Goal: Task Accomplishment & Management: Complete application form

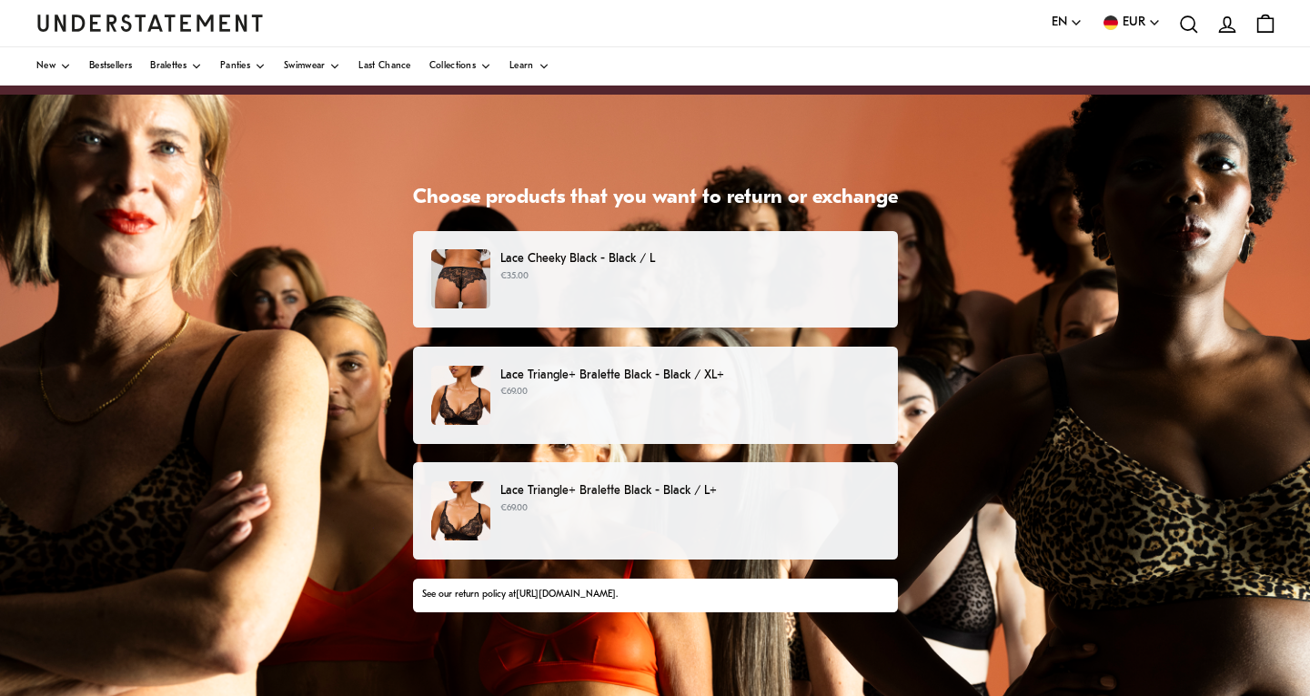
scroll to position [60, 0]
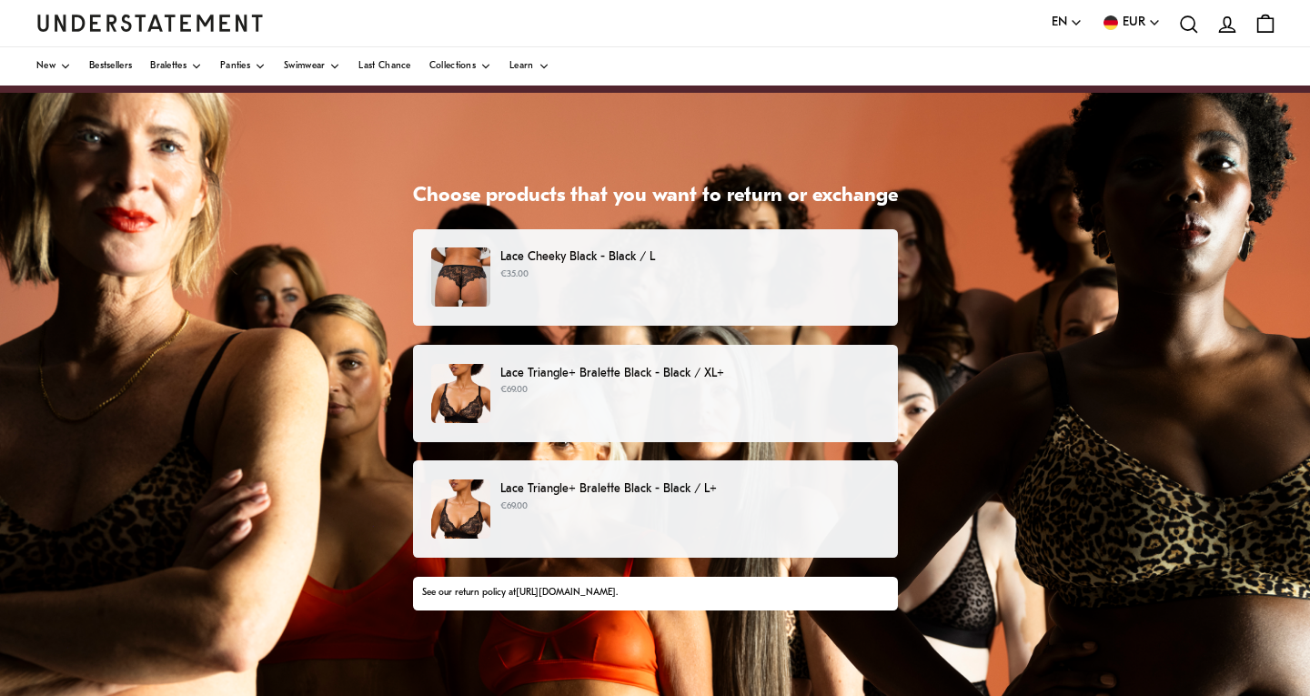
click at [473, 293] on img at bounding box center [460, 276] width 59 height 59
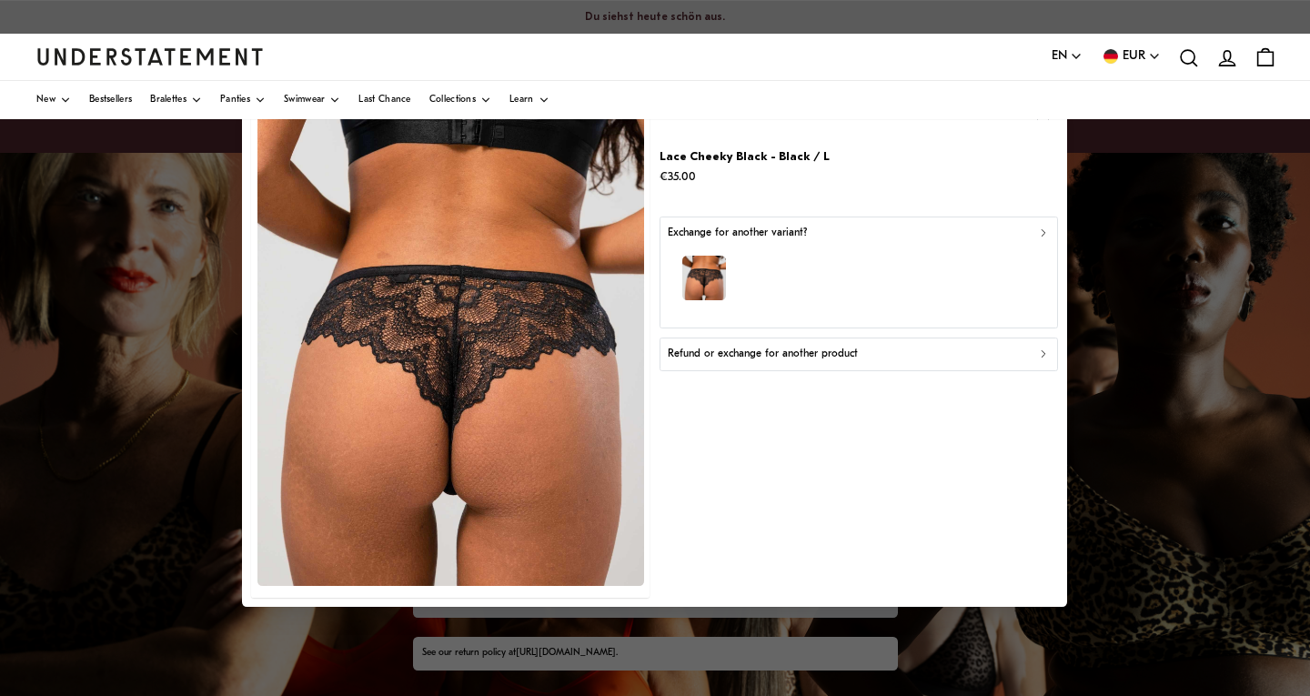
click at [1046, 232] on icon "button" at bounding box center [1043, 232] width 13 height 13
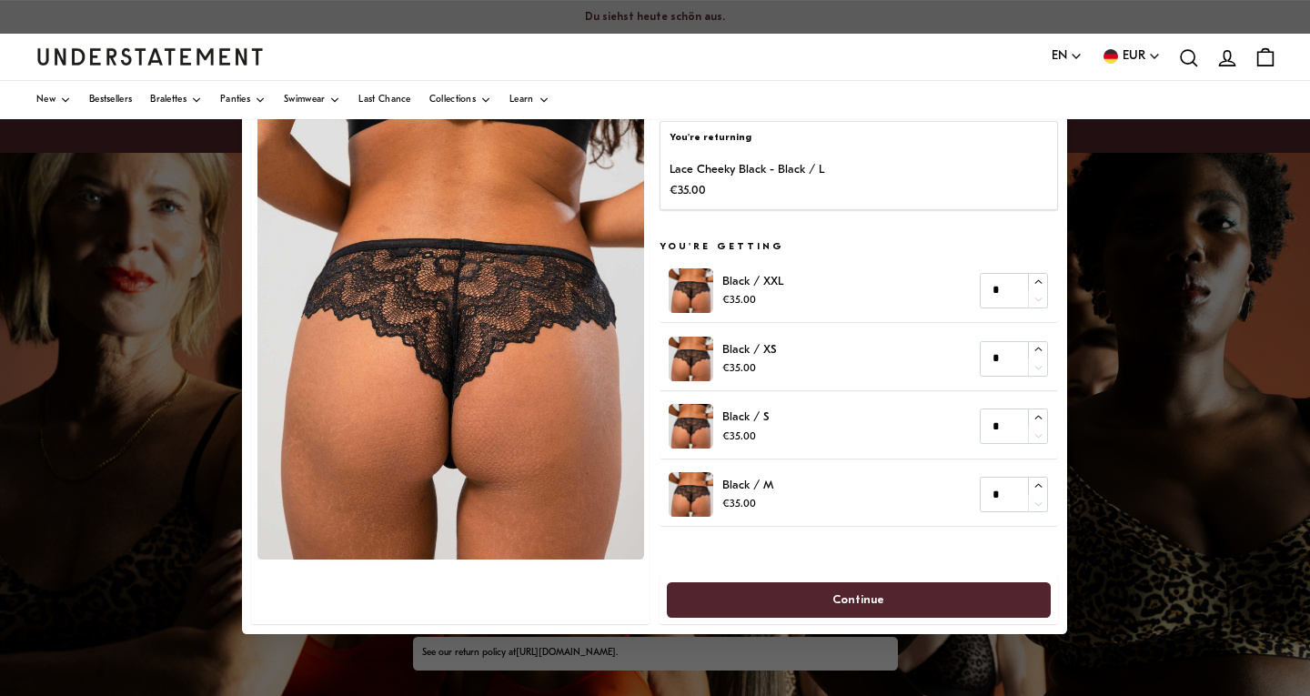
click at [725, 163] on p "Lace Cheeky Black - Black / L" at bounding box center [747, 169] width 155 height 19
click at [577, 581] on div at bounding box center [451, 348] width 398 height 552
click at [474, 553] on img at bounding box center [450, 318] width 387 height 481
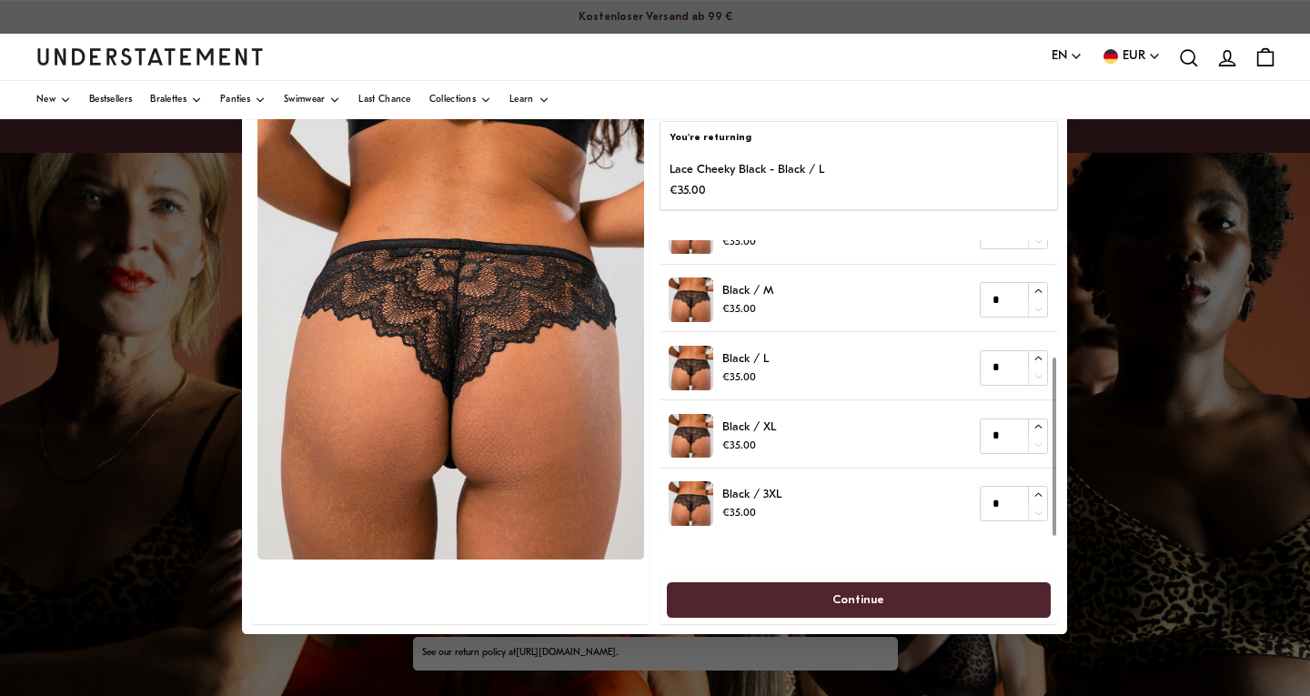
scroll to position [194, 0]
click at [594, 588] on div at bounding box center [451, 348] width 398 height 552
click at [553, 562] on div at bounding box center [451, 348] width 398 height 552
click at [530, 654] on div at bounding box center [655, 348] width 1310 height 696
drag, startPoint x: 530, startPoint y: 654, endPoint x: 383, endPoint y: 514, distance: 203.3
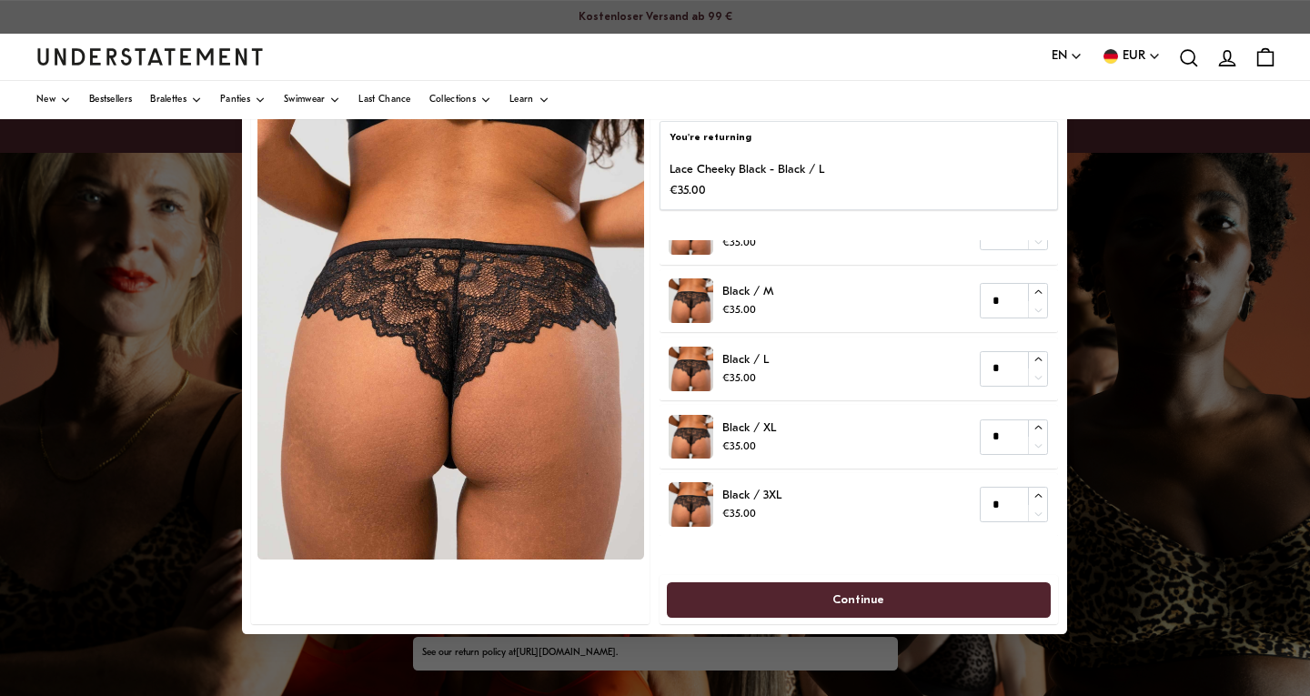
click at [529, 652] on div at bounding box center [655, 348] width 1310 height 696
click at [153, 314] on div at bounding box center [655, 348] width 1310 height 696
click at [1105, 194] on div at bounding box center [655, 348] width 1310 height 696
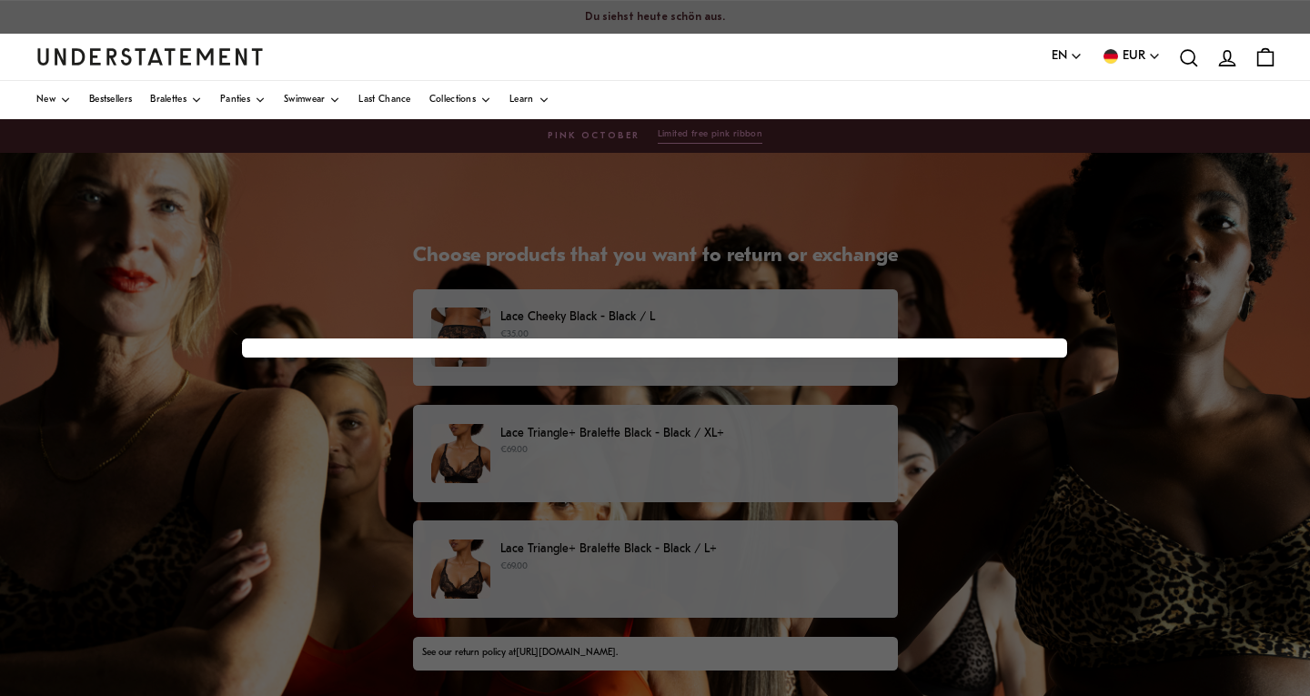
scroll to position [60, 0]
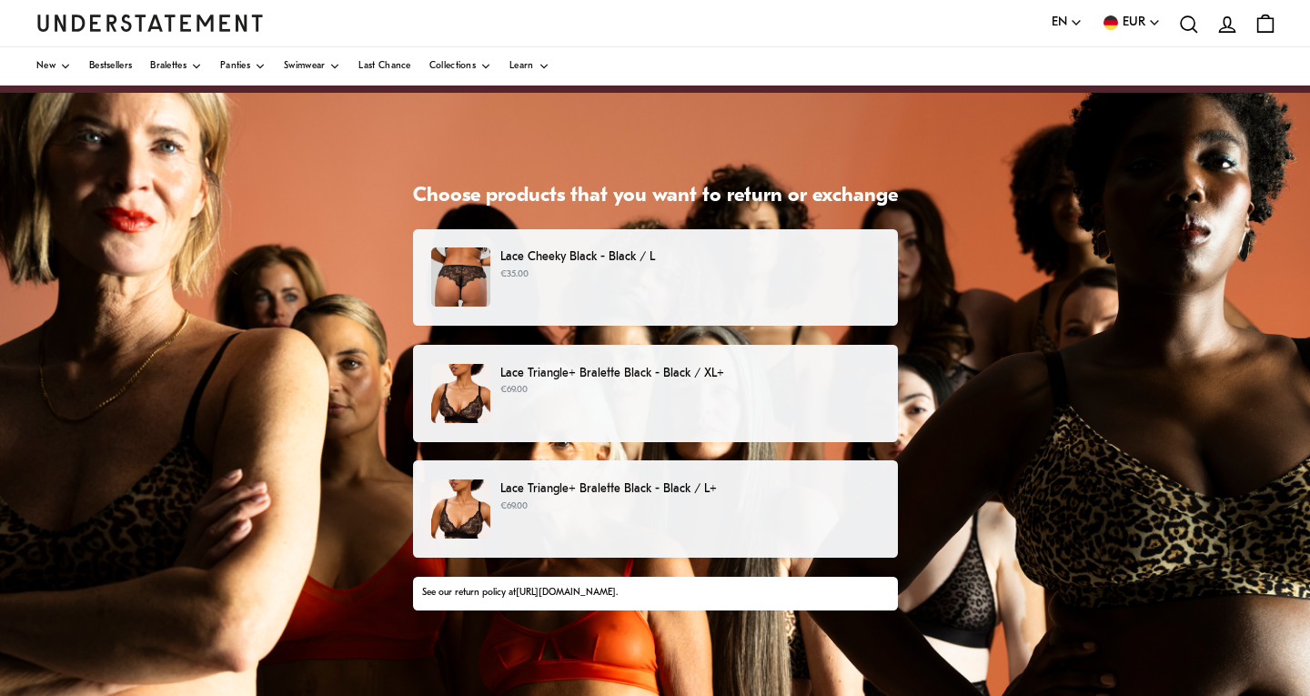
click at [738, 284] on div "Lace Cheeky Black - Black / L €35.00" at bounding box center [654, 276] width 447 height 59
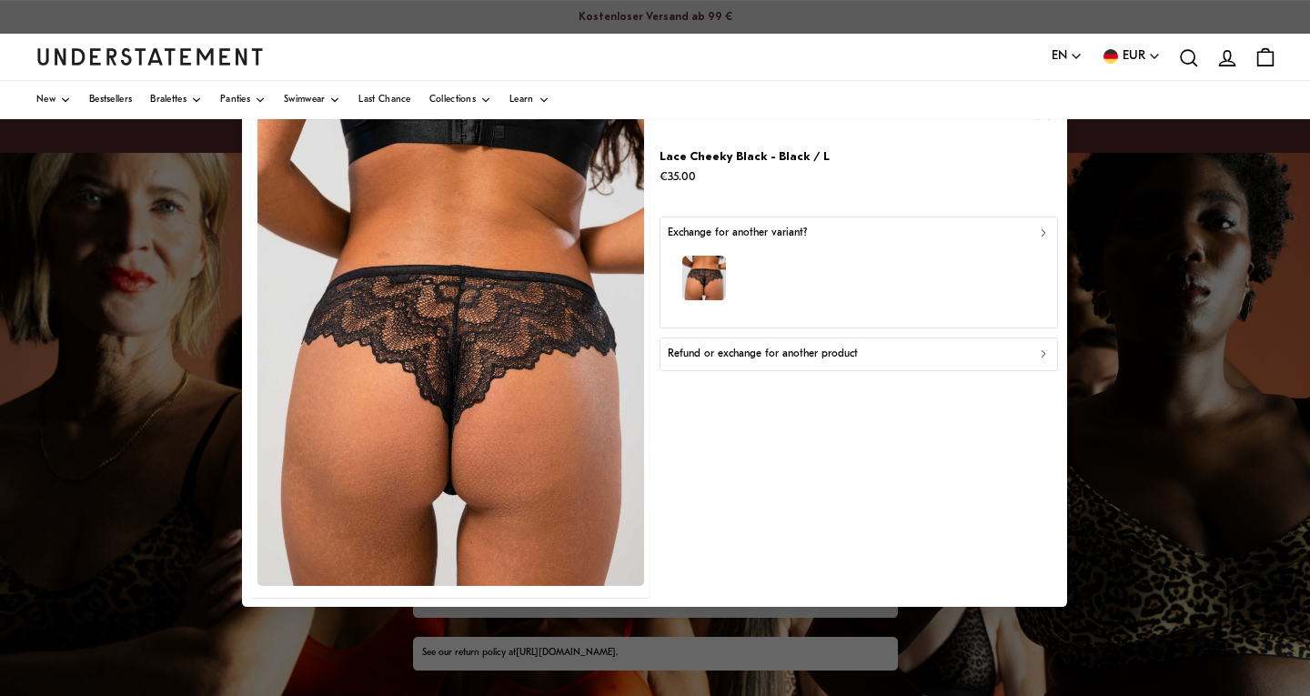
click at [1047, 351] on icon "button" at bounding box center [1043, 353] width 13 height 13
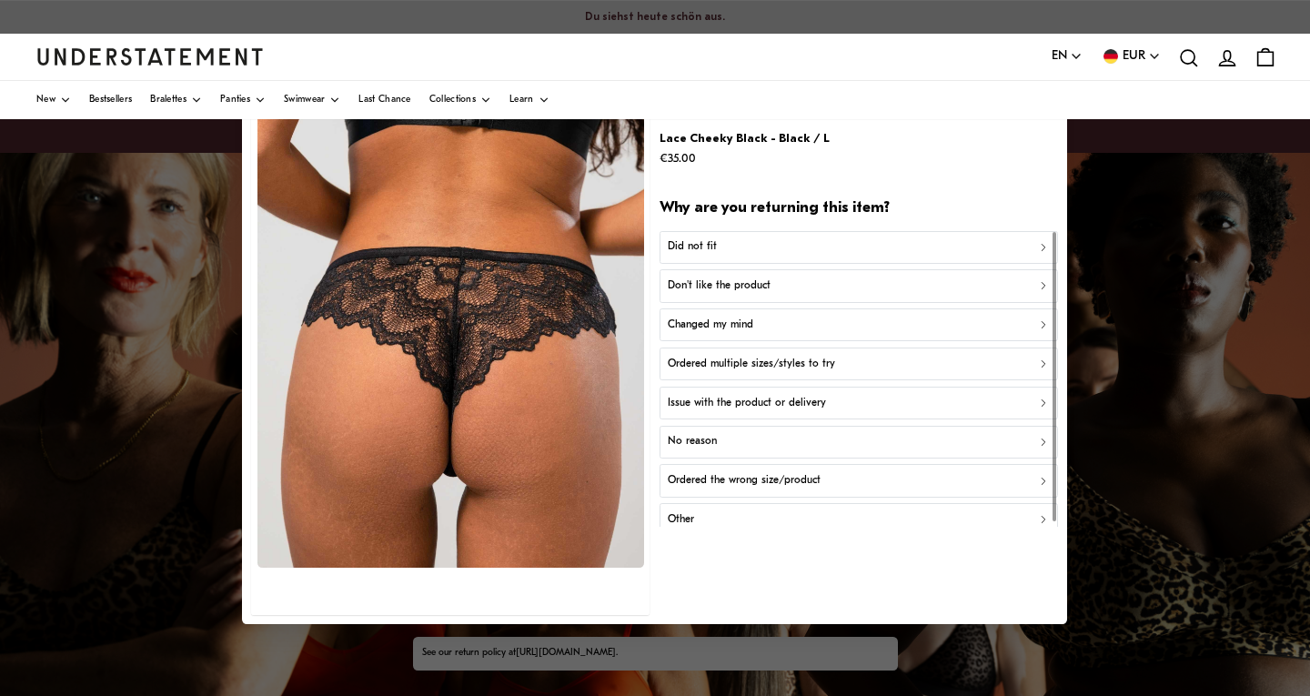
click at [856, 242] on div "Did not fit" at bounding box center [859, 247] width 382 height 17
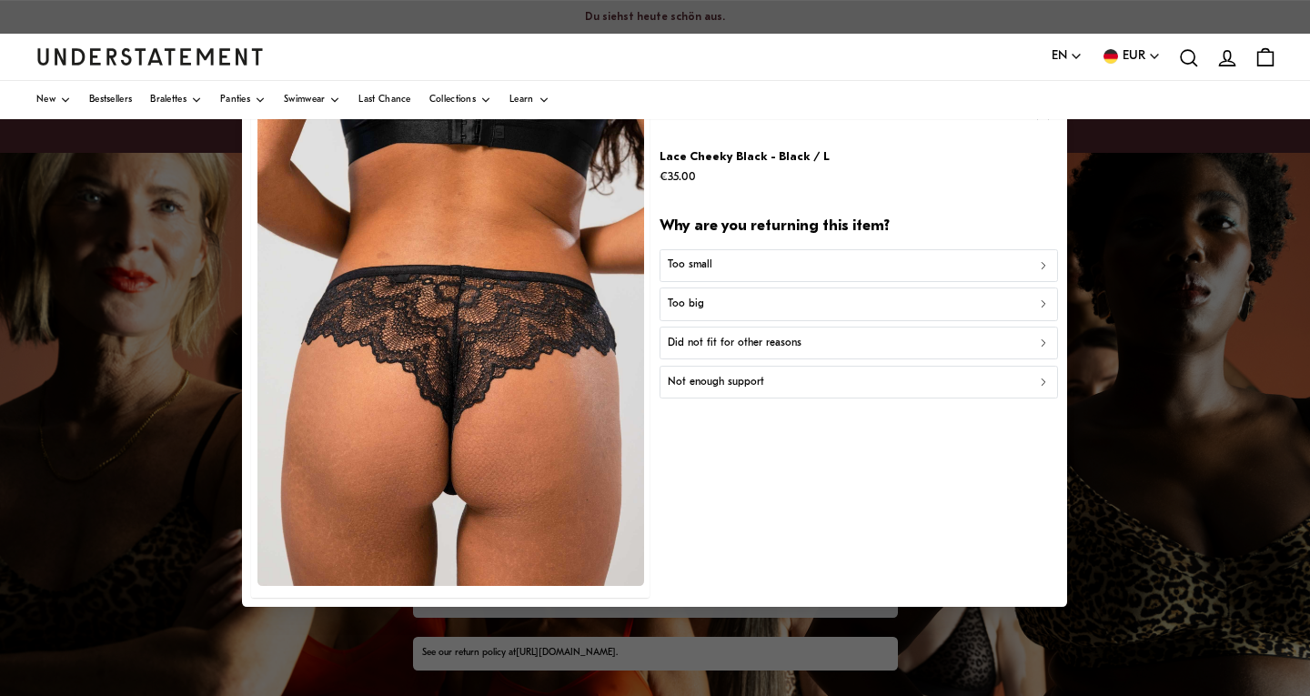
click at [847, 296] on div "Too big" at bounding box center [859, 304] width 382 height 17
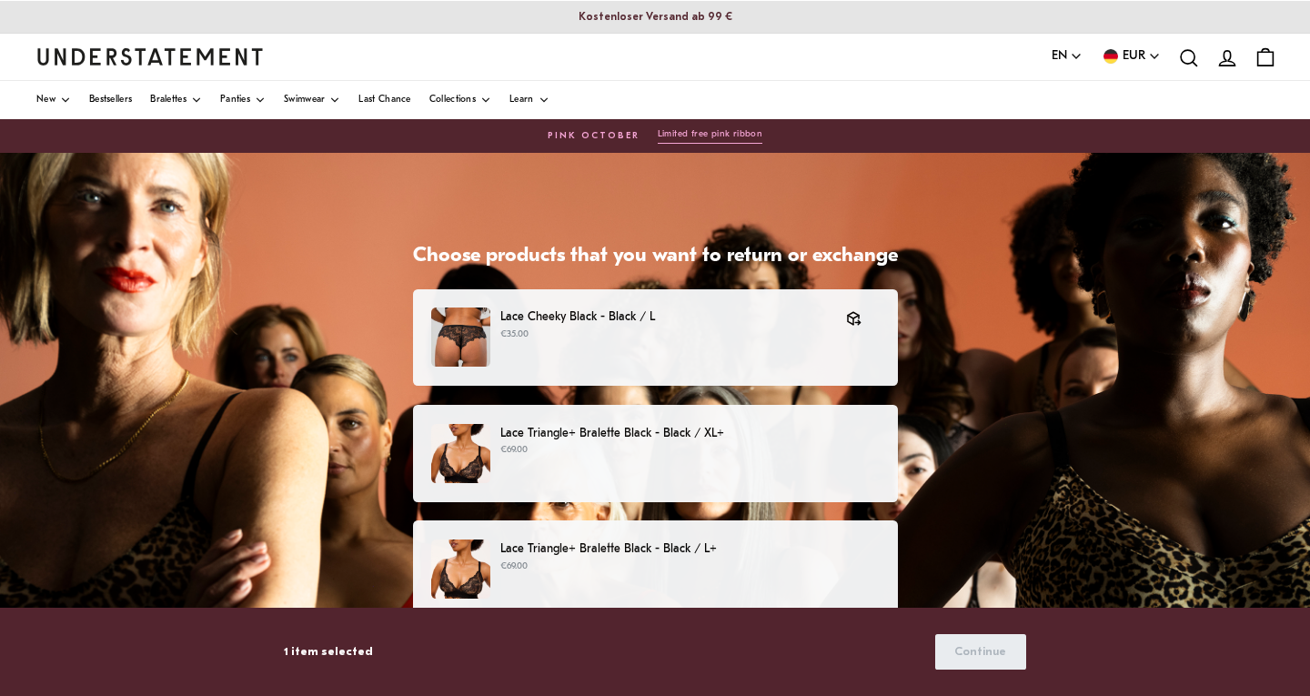
click at [767, 460] on div "Lace Triangle+ Bralette Black - Black / XL+ €69.00" at bounding box center [654, 453] width 447 height 59
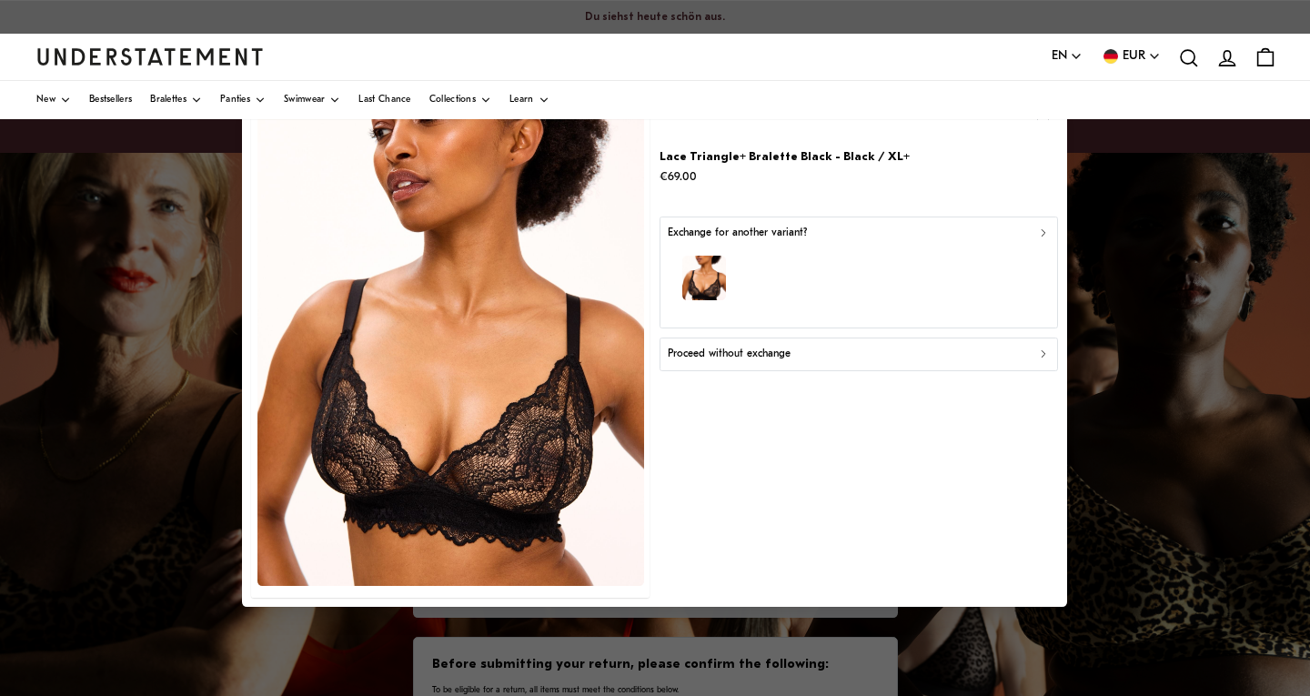
click at [758, 356] on p "Proceed without exchange" at bounding box center [729, 354] width 123 height 17
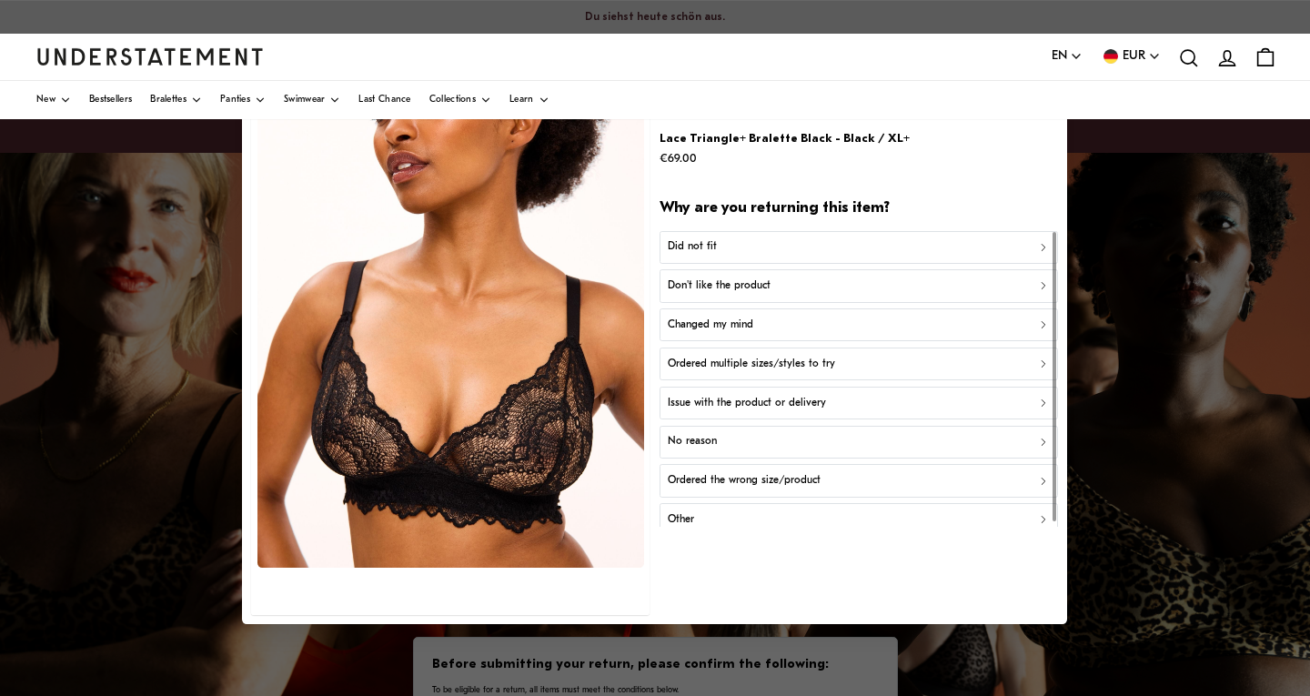
click at [743, 233] on button "Did not fit" at bounding box center [858, 247] width 398 height 33
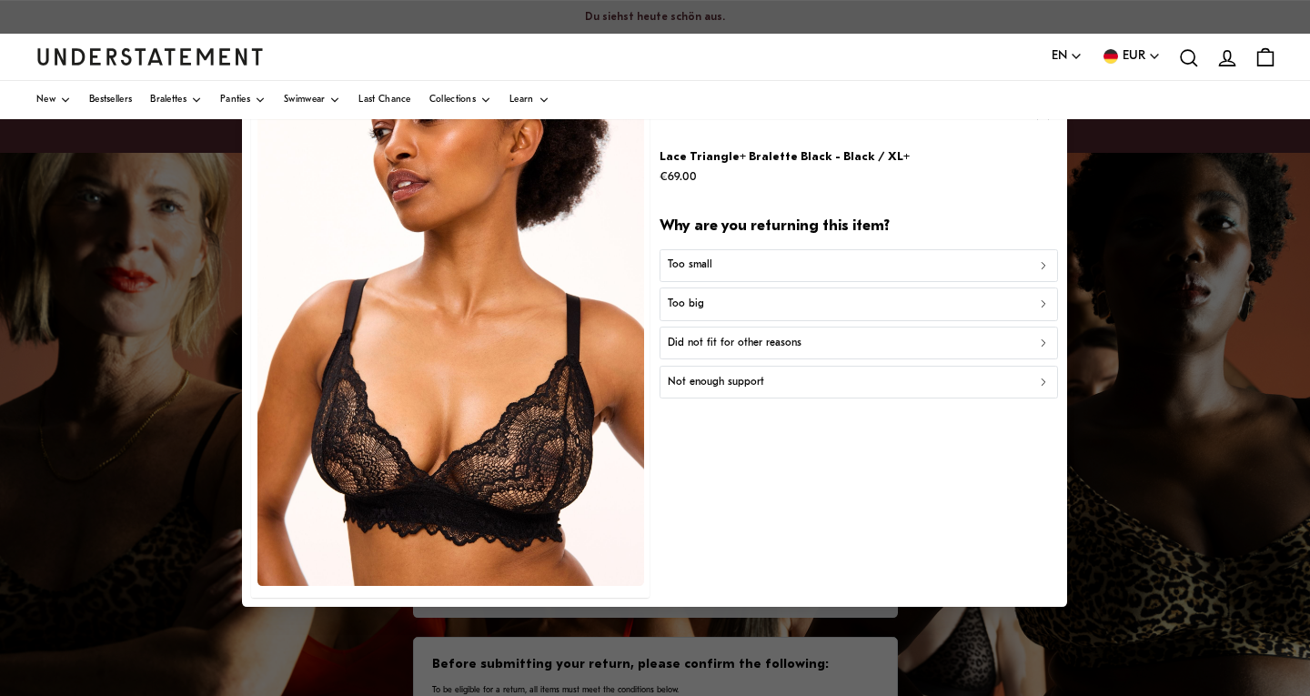
click at [753, 375] on p "Not enough support" at bounding box center [716, 382] width 96 height 17
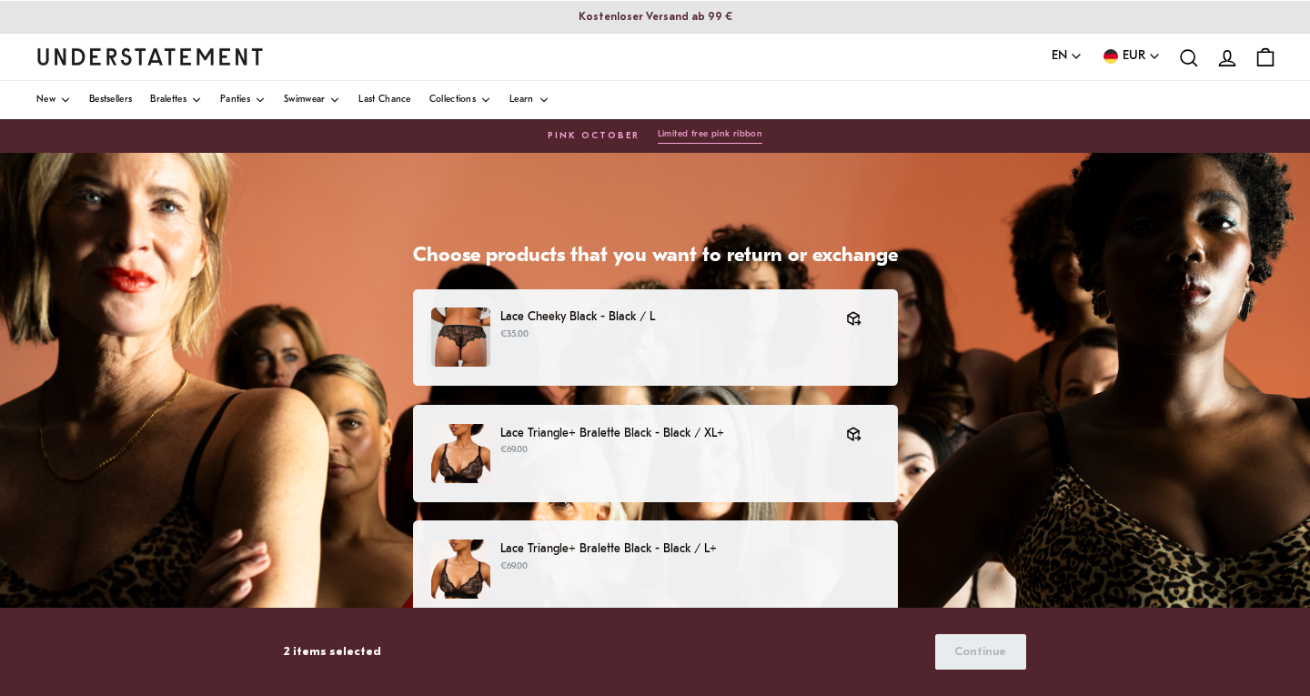
click at [745, 562] on p "€69.00" at bounding box center [689, 566] width 378 height 15
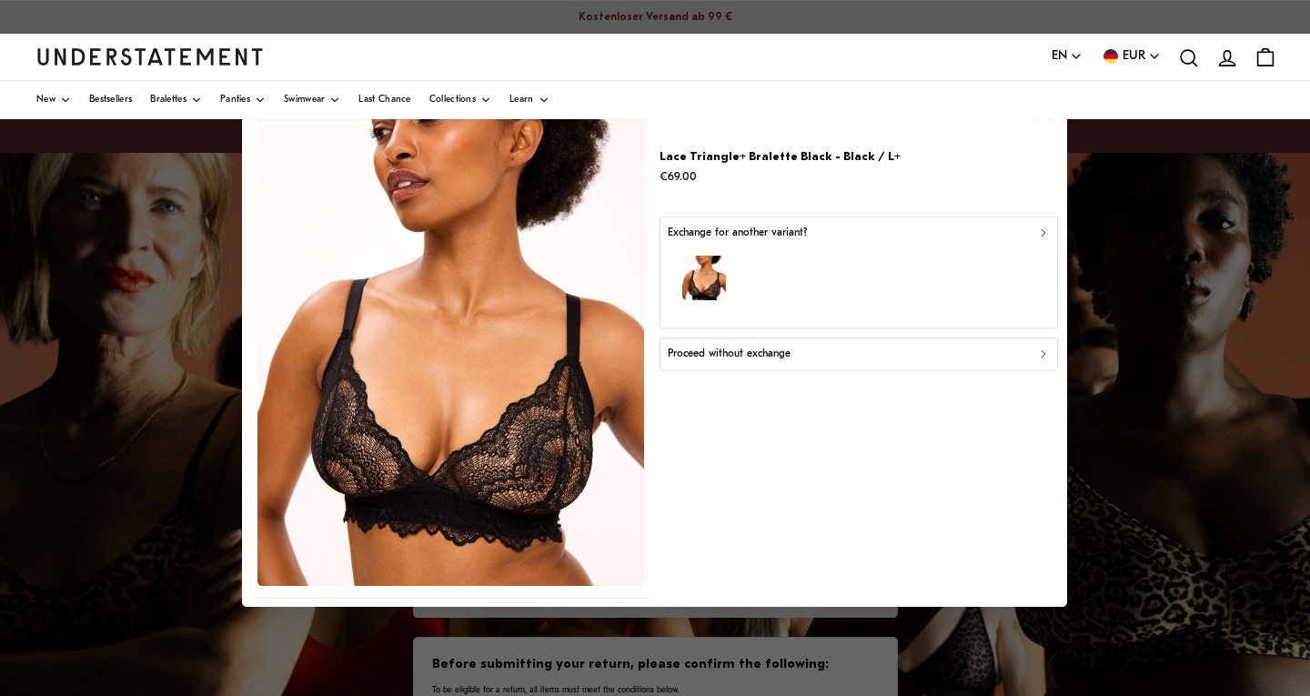
click at [742, 346] on p "Proceed without exchange" at bounding box center [729, 354] width 123 height 17
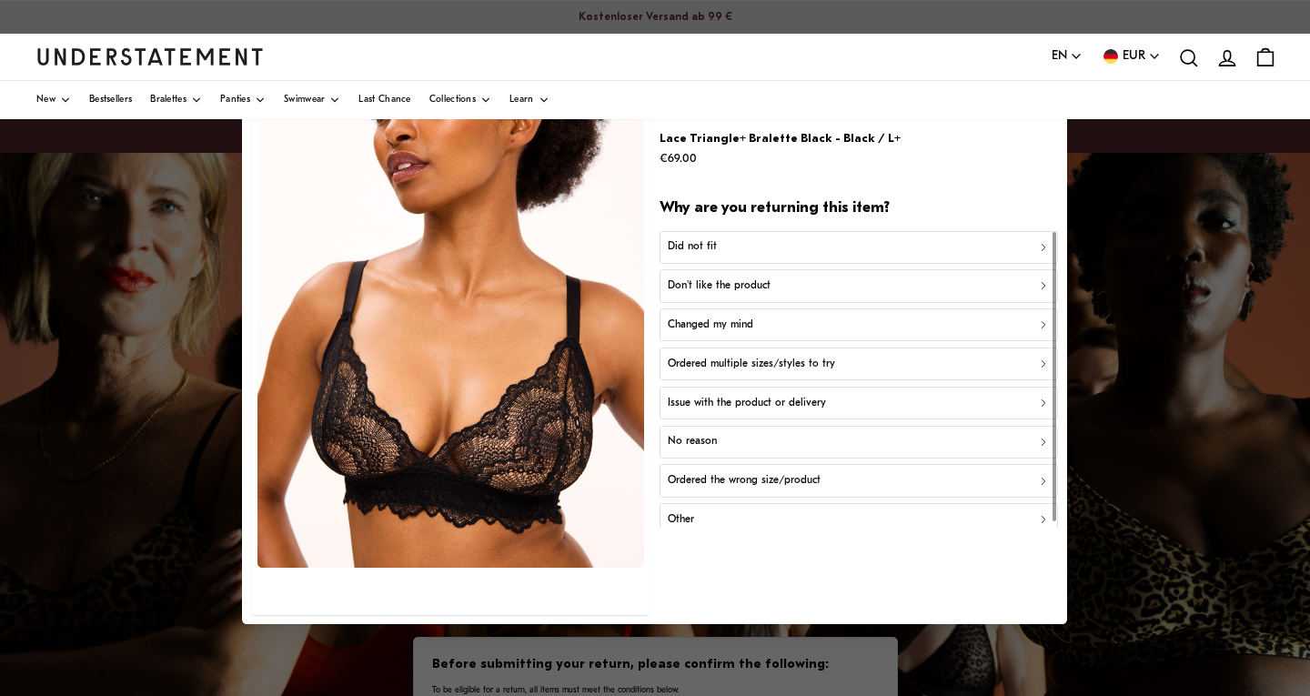
click at [684, 249] on p "Did not fit" at bounding box center [692, 247] width 49 height 17
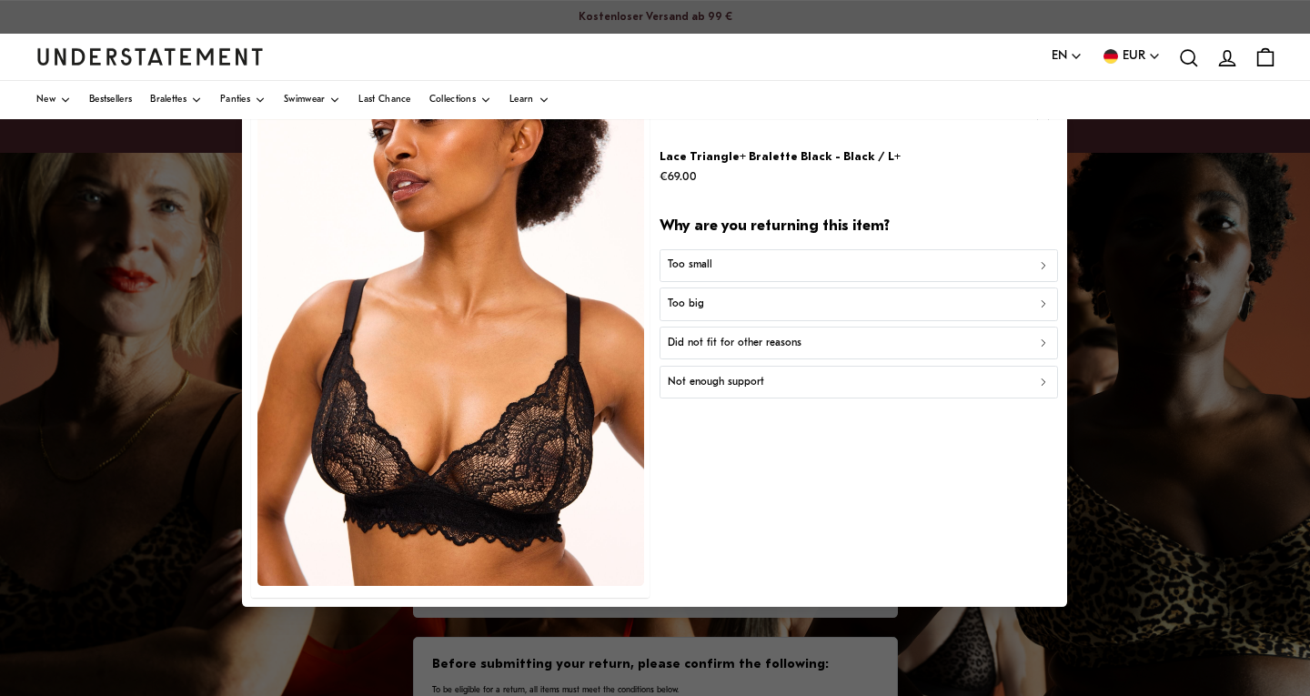
click at [710, 342] on p "Did not fit for other reasons" at bounding box center [735, 343] width 134 height 17
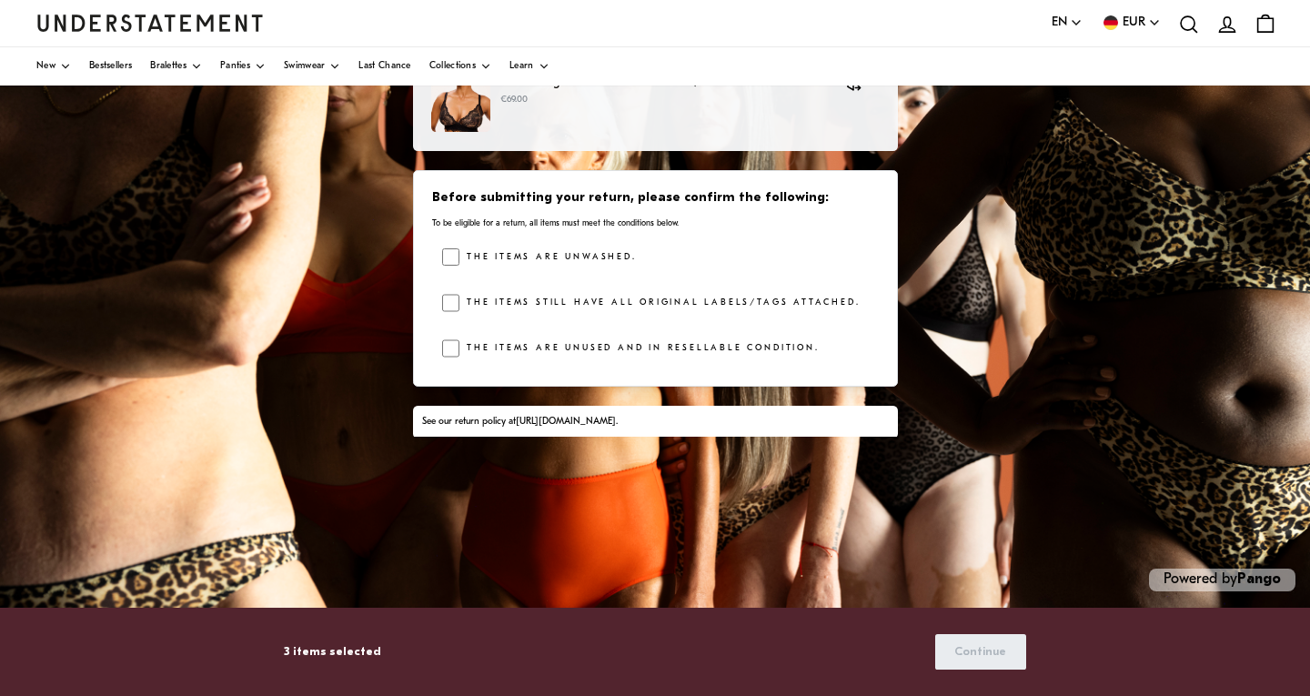
scroll to position [367, 0]
click at [967, 647] on span "Continue" at bounding box center [980, 652] width 52 height 34
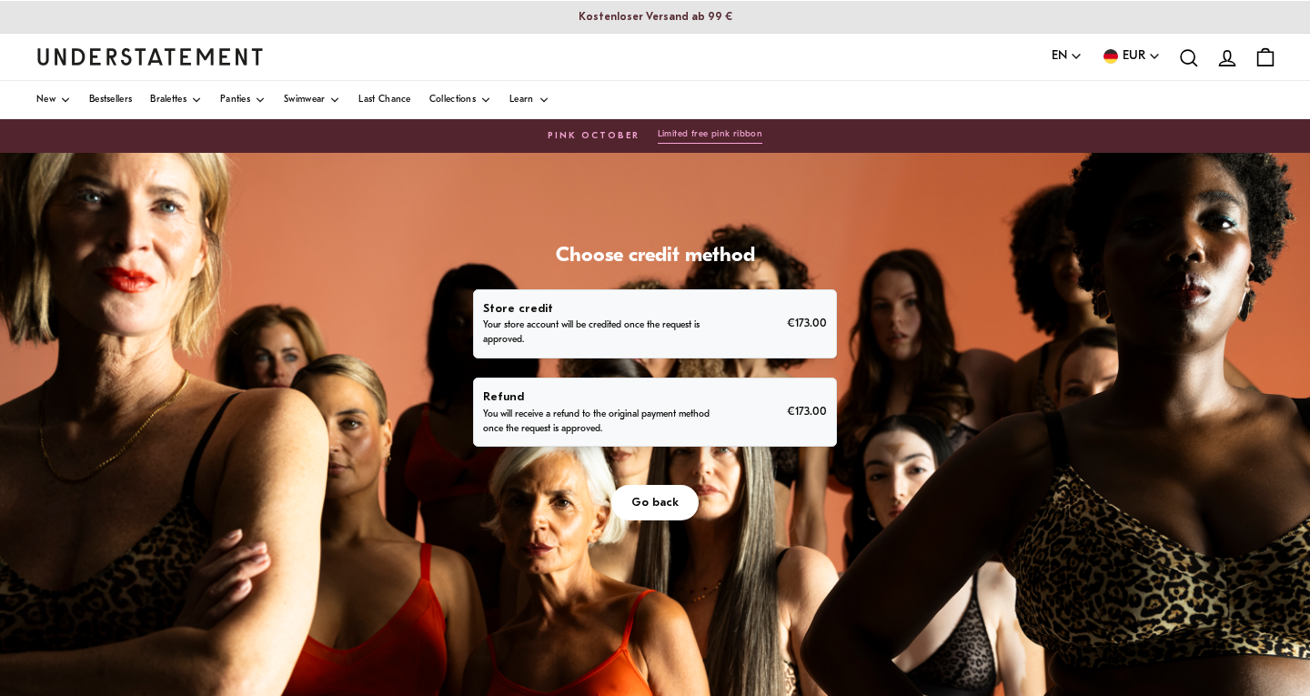
click at [654, 393] on p "Refund" at bounding box center [596, 396] width 227 height 19
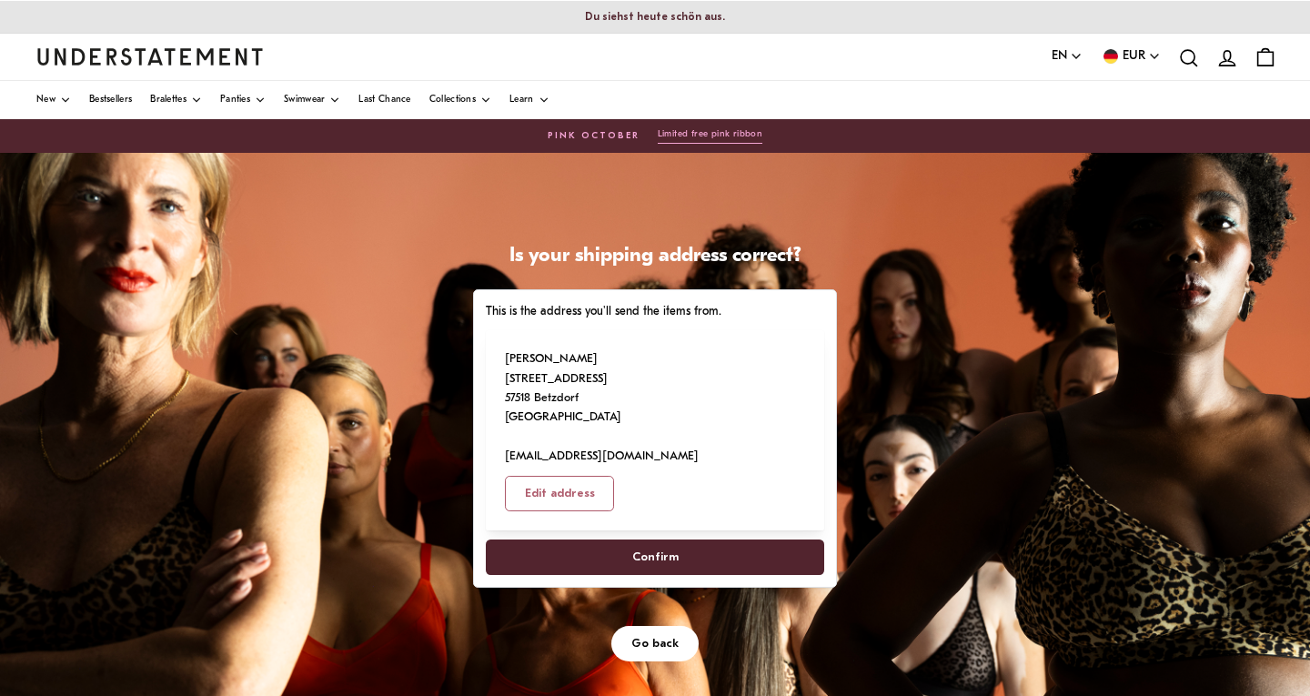
click at [661, 540] on span "Confirm" at bounding box center [655, 557] width 46 height 34
select select "**"
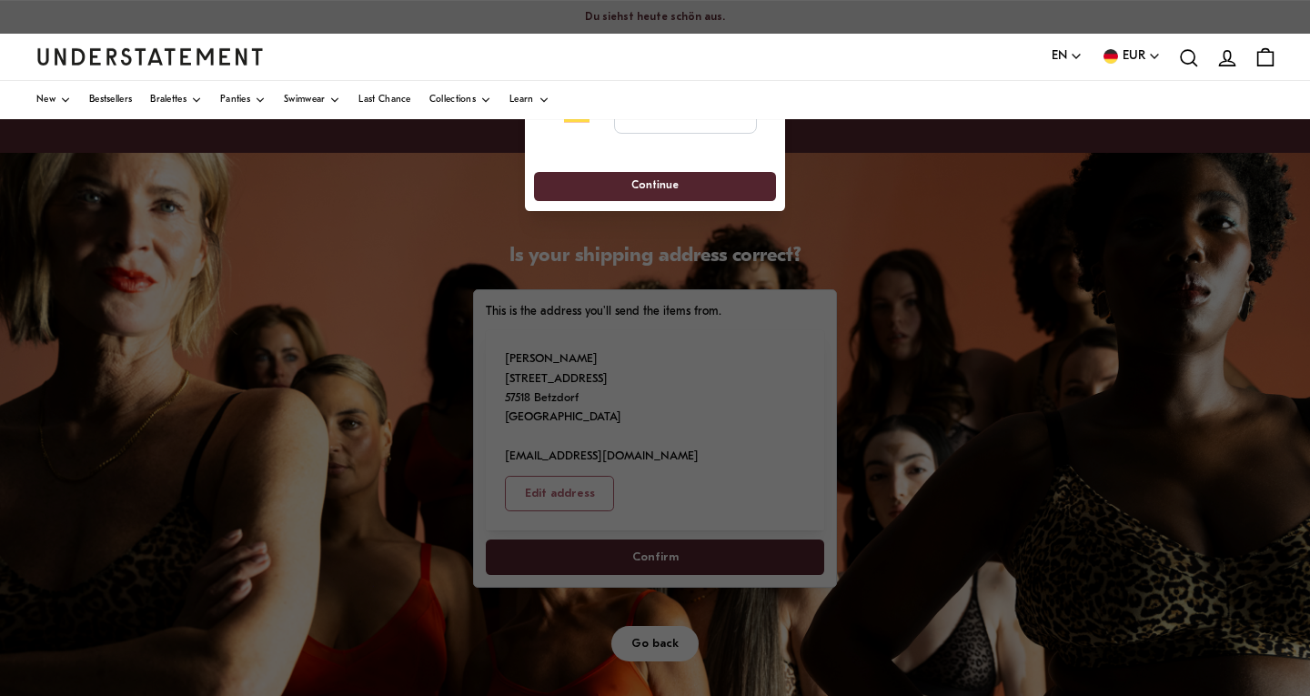
click at [1298, 678] on div at bounding box center [655, 348] width 1310 height 696
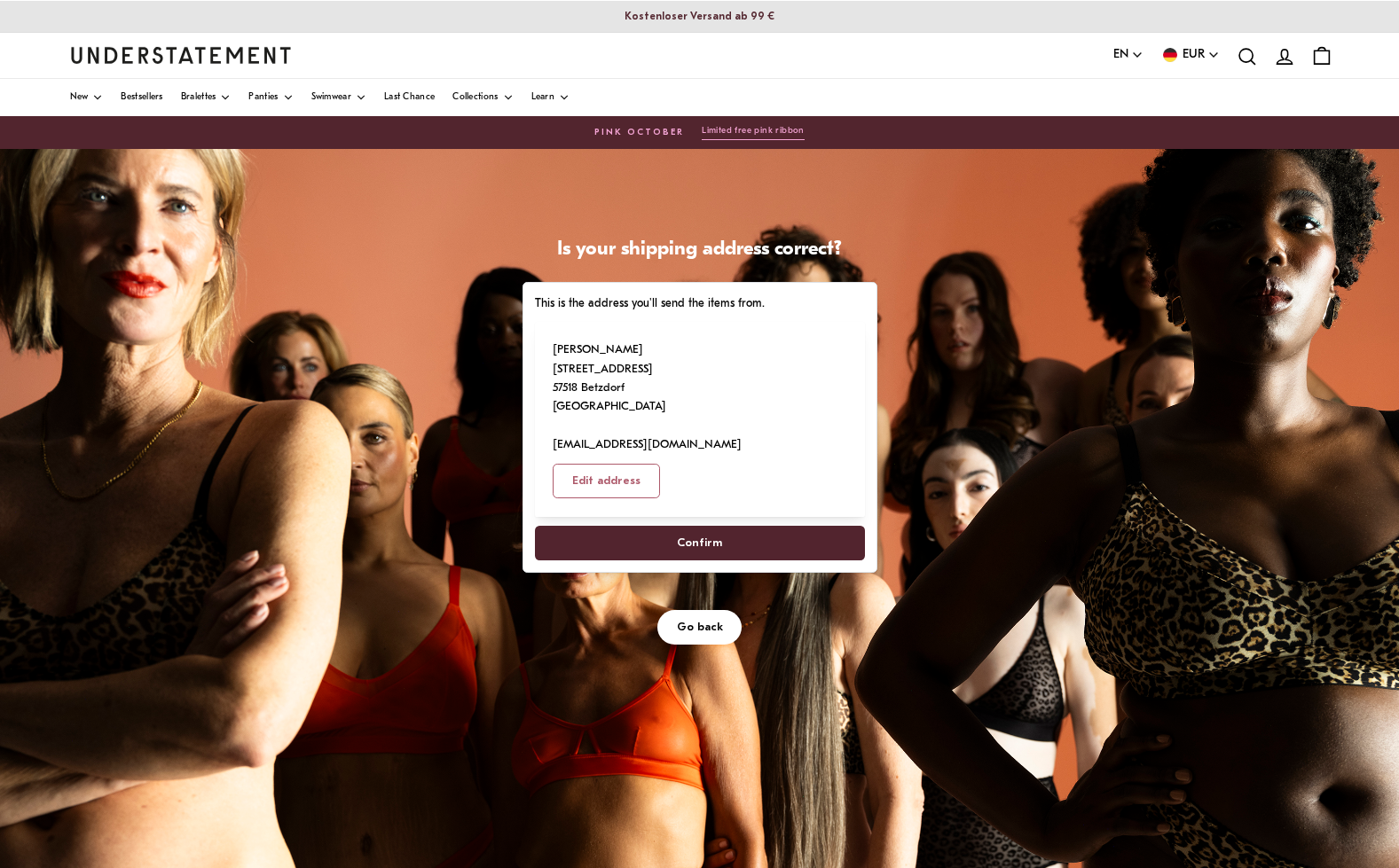
click at [738, 527] on span "Confirm" at bounding box center [699, 543] width 291 height 33
click at [523, 367] on div "This is the address you'll send the items from. [PERSON_NAME] [STREET_ADDRESS] …" at bounding box center [700, 427] width 355 height 292
click at [593, 383] on p "[PERSON_NAME] [STREET_ADDRESS] [EMAIL_ADDRESS][DOMAIN_NAME]" at bounding box center [648, 397] width 189 height 114
click at [693, 527] on span "Confirm" at bounding box center [700, 543] width 45 height 33
click at [703, 612] on span "Go back" at bounding box center [700, 628] width 46 height 33
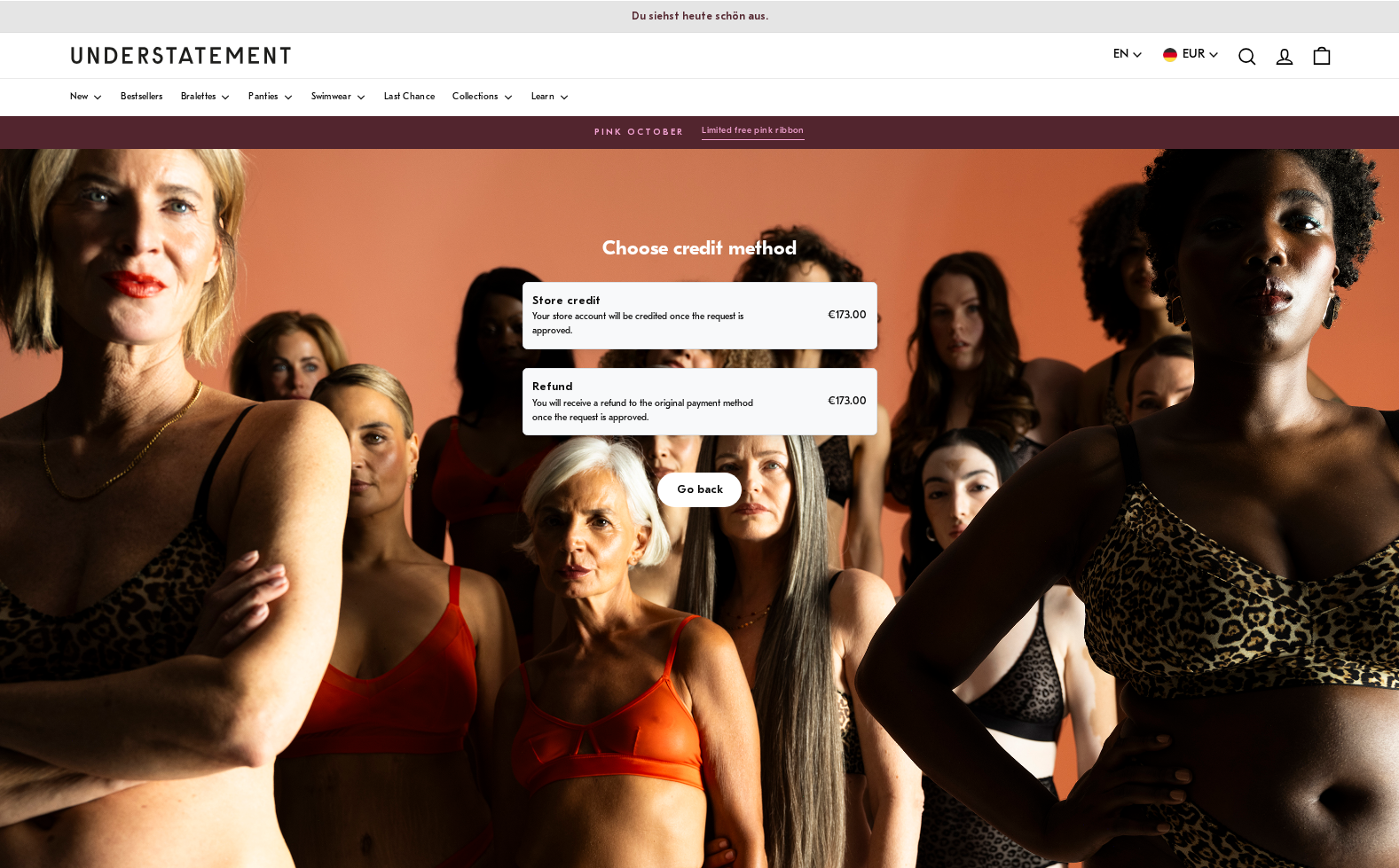
click at [622, 404] on p "You will receive a refund to the original payment method once the request is ap…" at bounding box center [643, 411] width 221 height 28
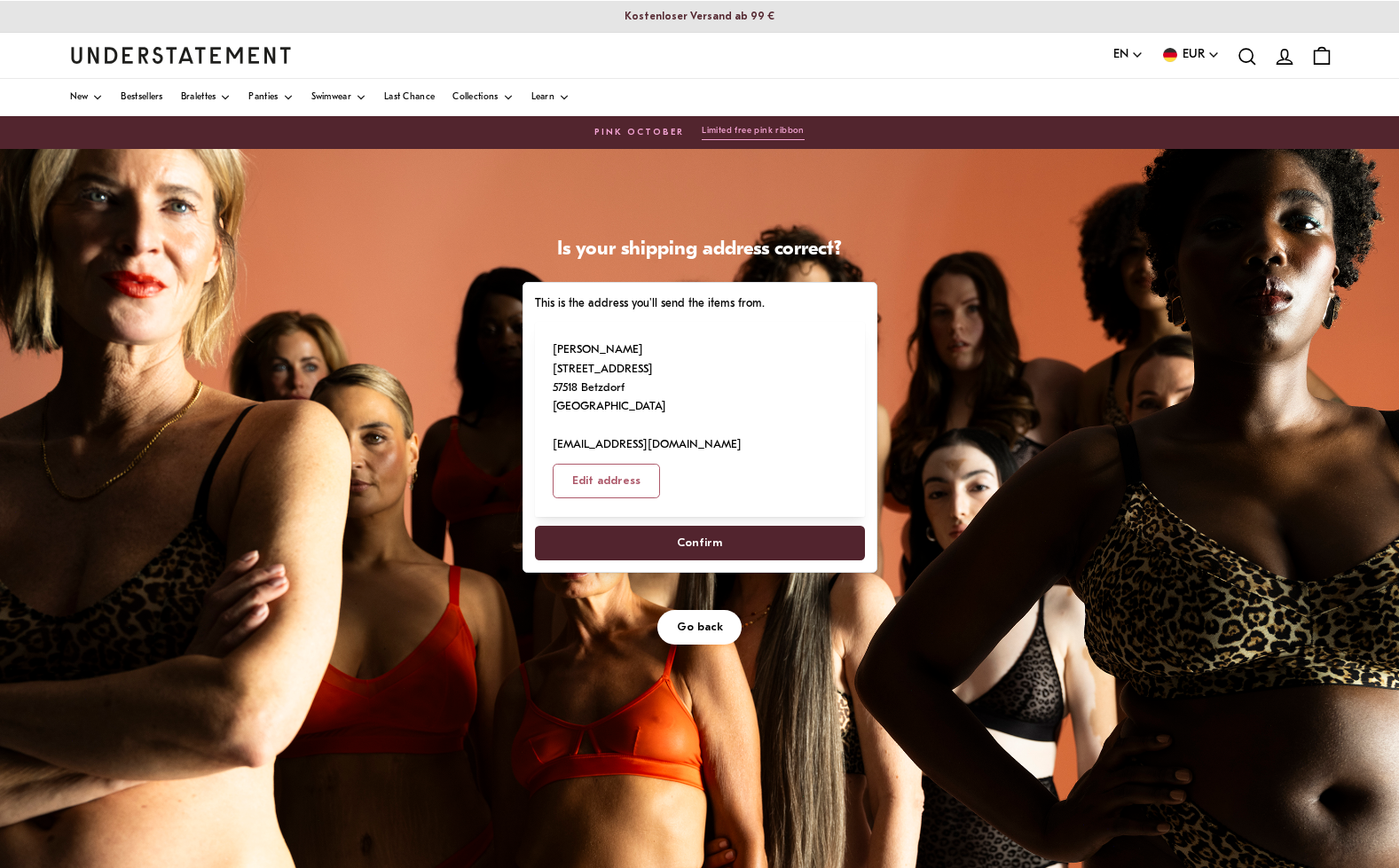
click at [691, 527] on span "Confirm" at bounding box center [700, 543] width 45 height 33
select select "**"
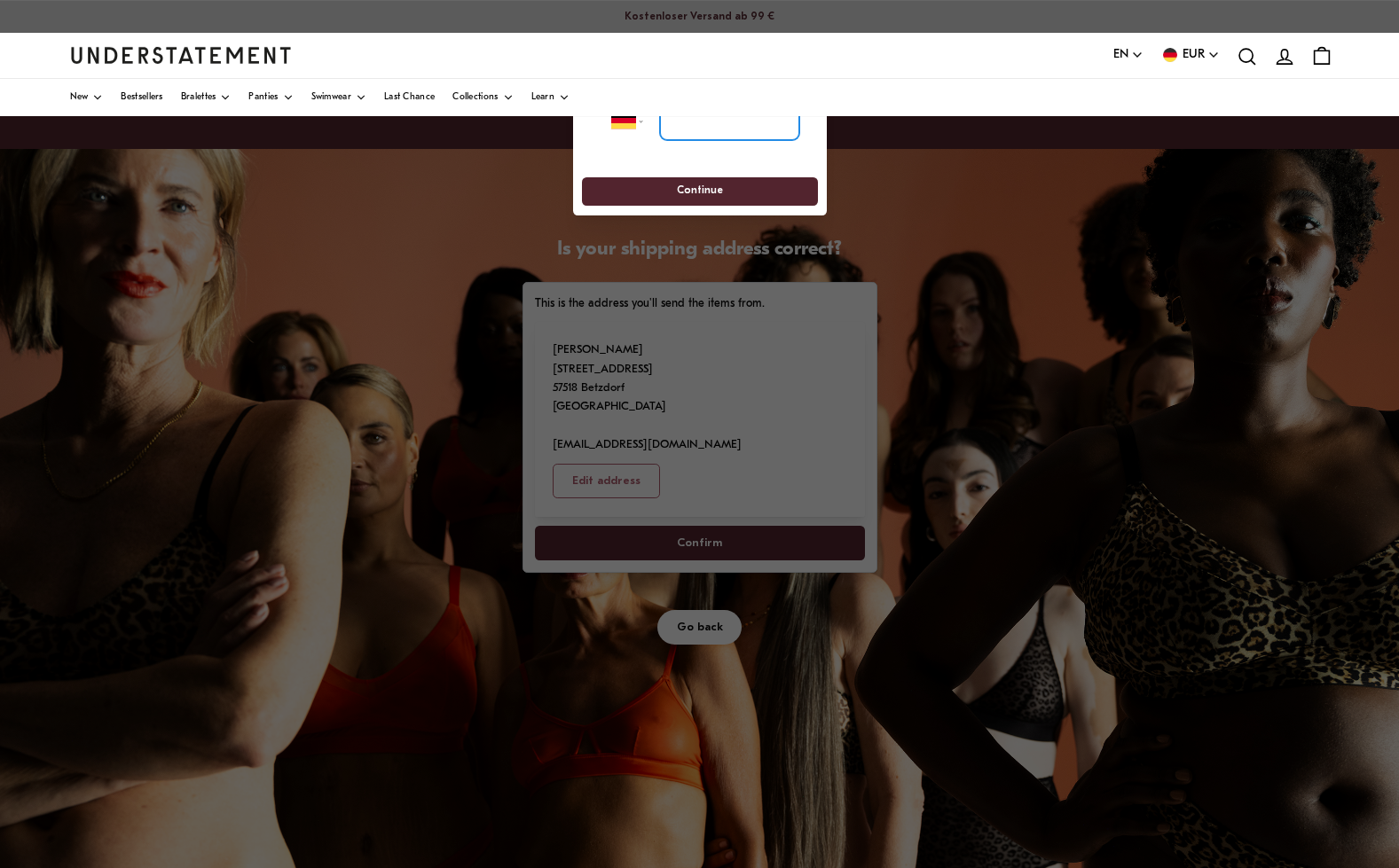
click at [700, 129] on input "tel" at bounding box center [729, 122] width 140 height 39
drag, startPoint x: 648, startPoint y: 146, endPoint x: 661, endPoint y: 157, distance: 17.0
click at [648, 173] on div "**********" at bounding box center [700, 149] width 254 height 133
click at [687, 125] on input "tel" at bounding box center [729, 122] width 140 height 39
drag, startPoint x: 808, startPoint y: 158, endPoint x: 825, endPoint y: 225, distance: 69.1
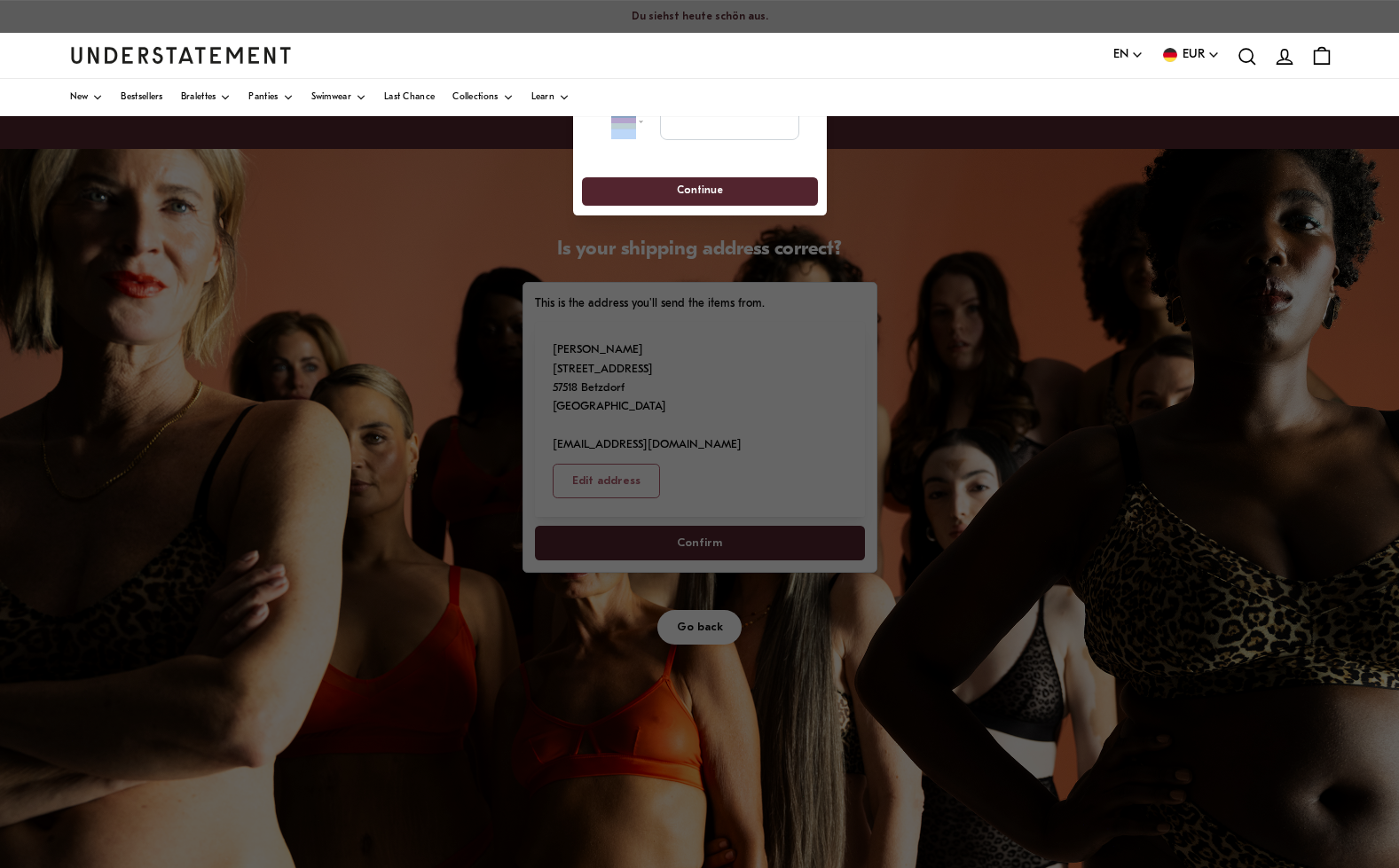
click at [746, 119] on input "tel" at bounding box center [729, 122] width 140 height 39
click at [695, 126] on input "tel" at bounding box center [729, 122] width 140 height 39
click at [700, 124] on input "tel" at bounding box center [729, 122] width 140 height 39
drag, startPoint x: 805, startPoint y: 148, endPoint x: 806, endPoint y: 174, distance: 26.0
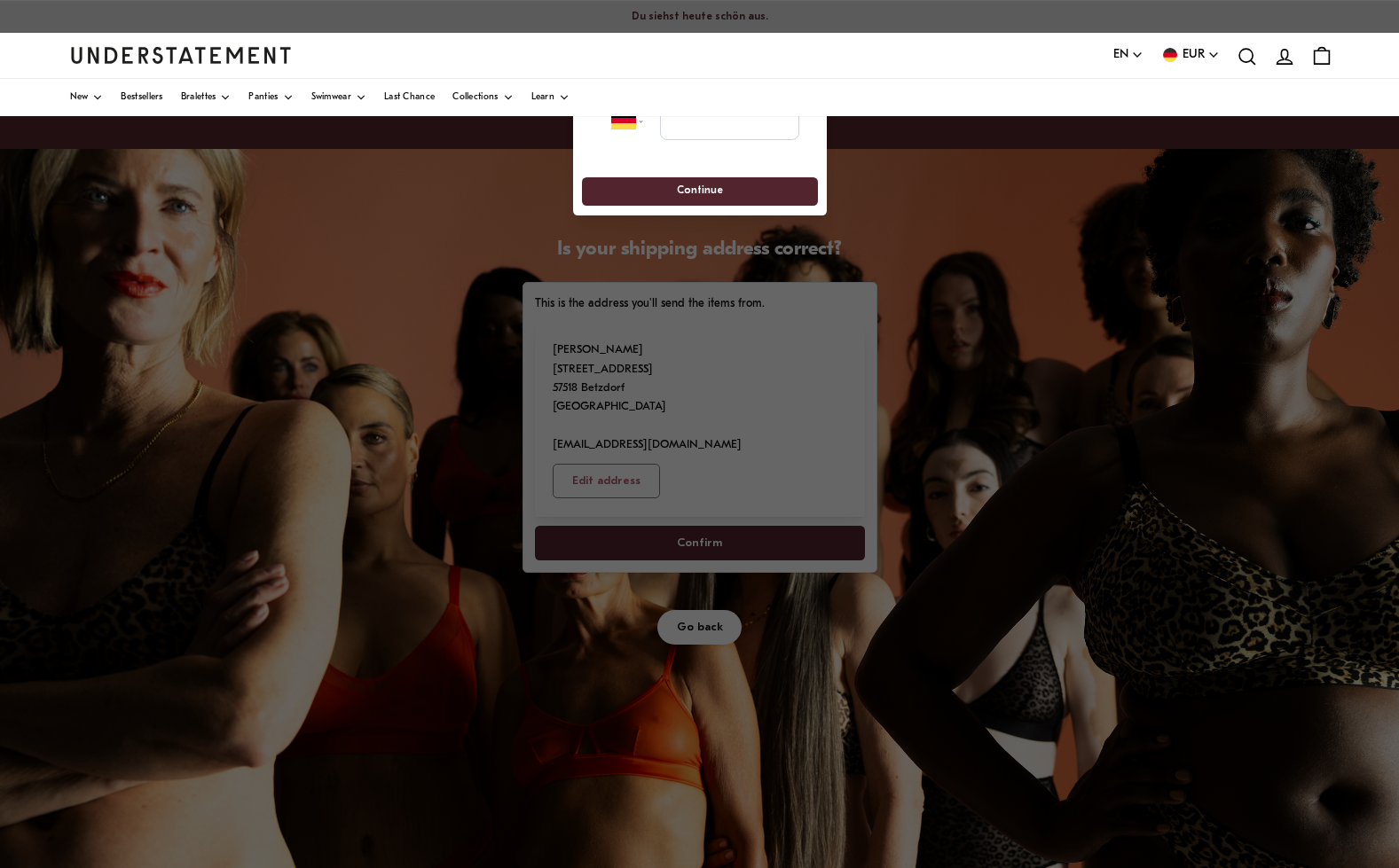
click at [806, 174] on div "**********" at bounding box center [700, 149] width 254 height 133
click at [752, 134] on input "tel" at bounding box center [729, 122] width 140 height 39
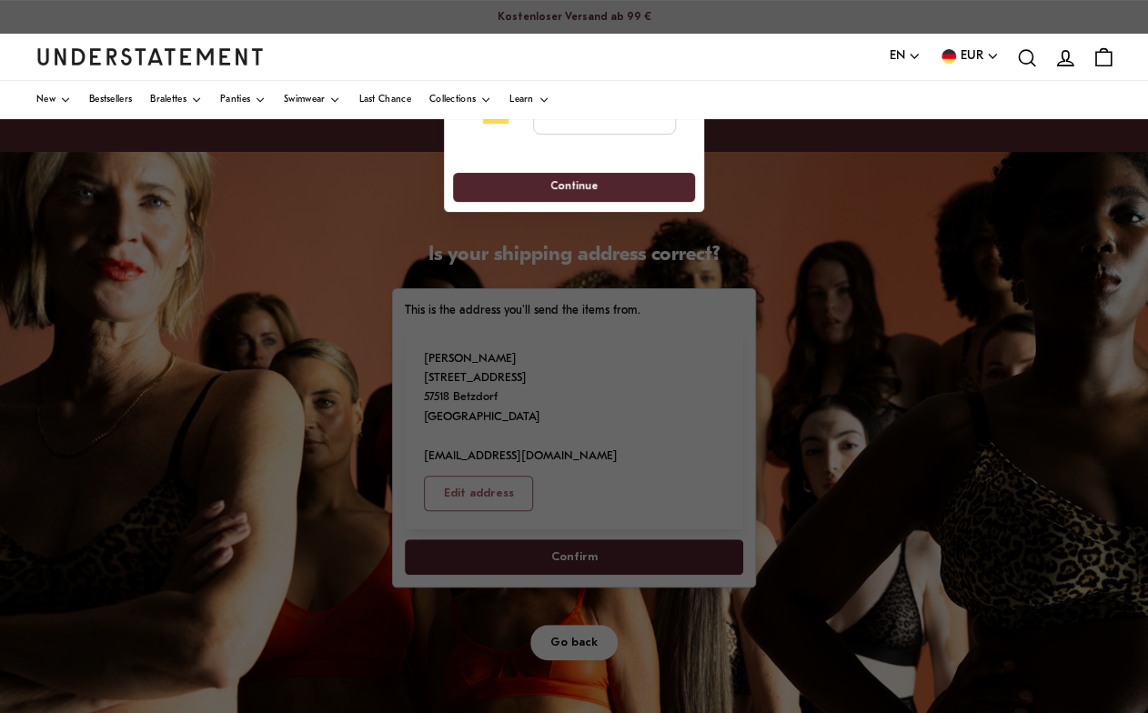
click at [571, 140] on div "**********" at bounding box center [573, 114] width 241 height 77
drag, startPoint x: 564, startPoint y: 143, endPoint x: 527, endPoint y: 146, distance: 37.4
click at [527, 146] on div "**********" at bounding box center [573, 114] width 241 height 77
click at [539, 127] on input "tel" at bounding box center [604, 115] width 143 height 40
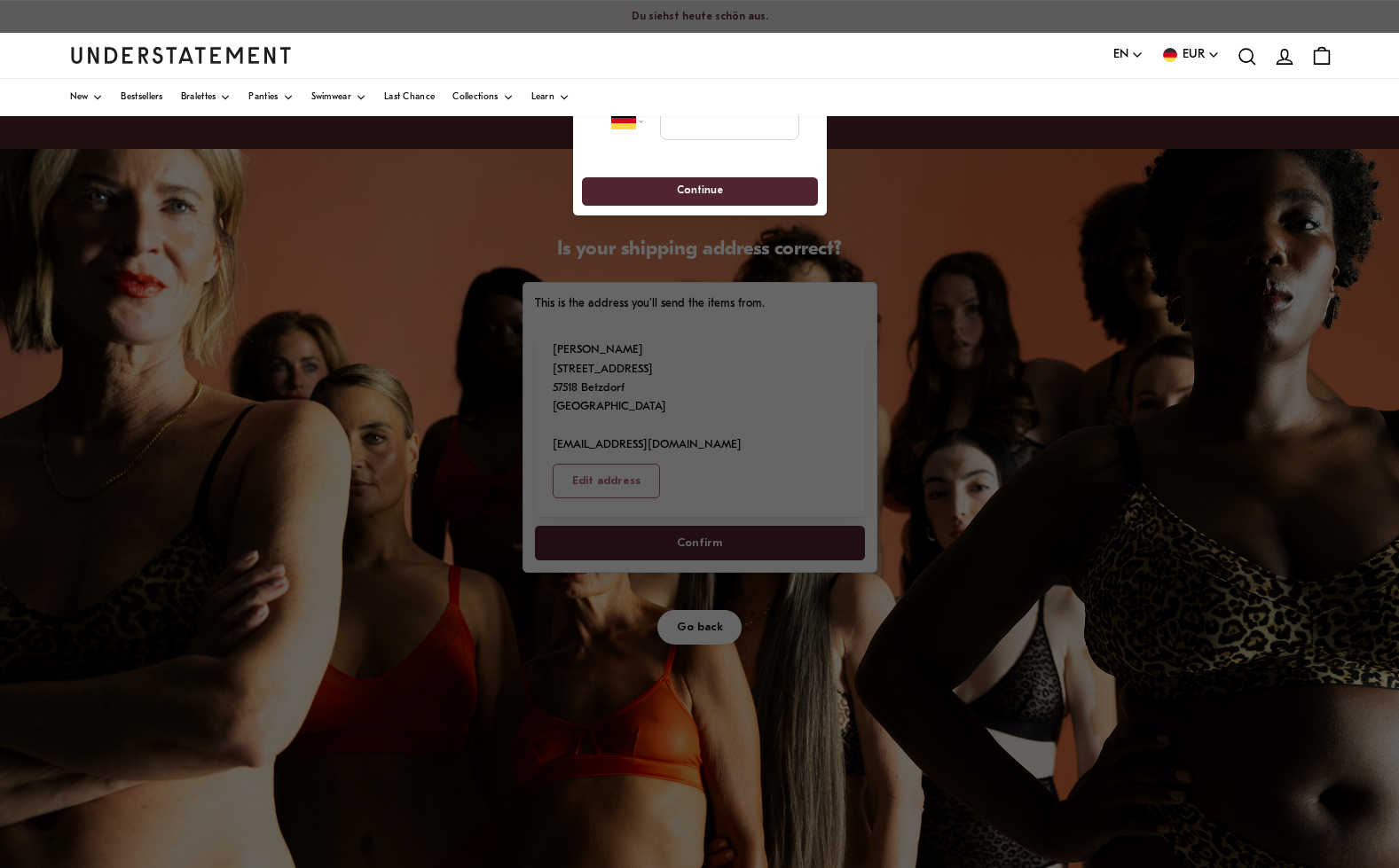
click at [613, 153] on div "**********" at bounding box center [700, 120] width 235 height 75
click at [420, 547] on div at bounding box center [700, 434] width 1399 height 868
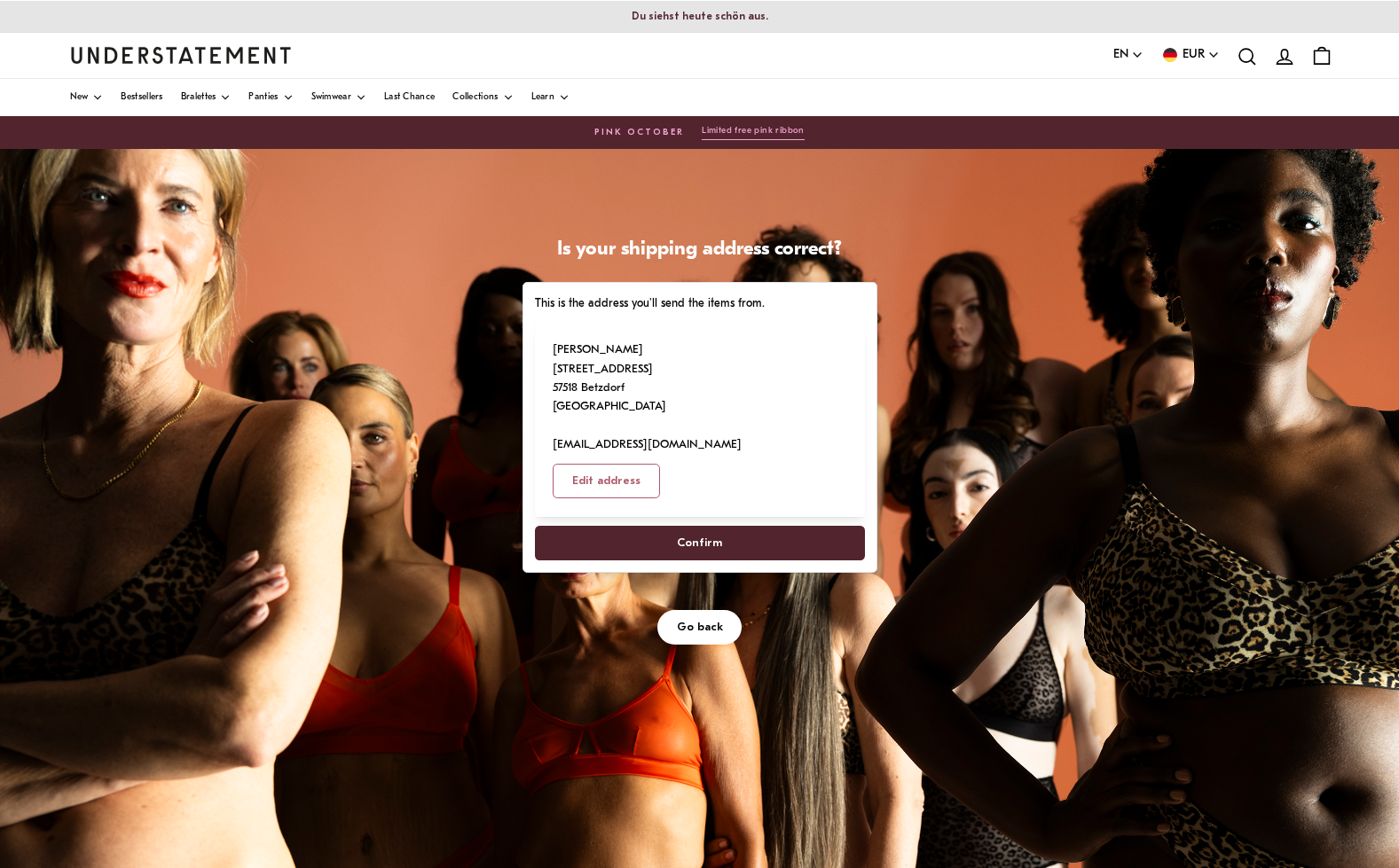
click at [616, 527] on span "Confirm" at bounding box center [699, 543] width 291 height 33
click at [686, 527] on span "Confirm" at bounding box center [700, 543] width 45 height 33
click at [688, 527] on span "Confirm" at bounding box center [700, 543] width 45 height 33
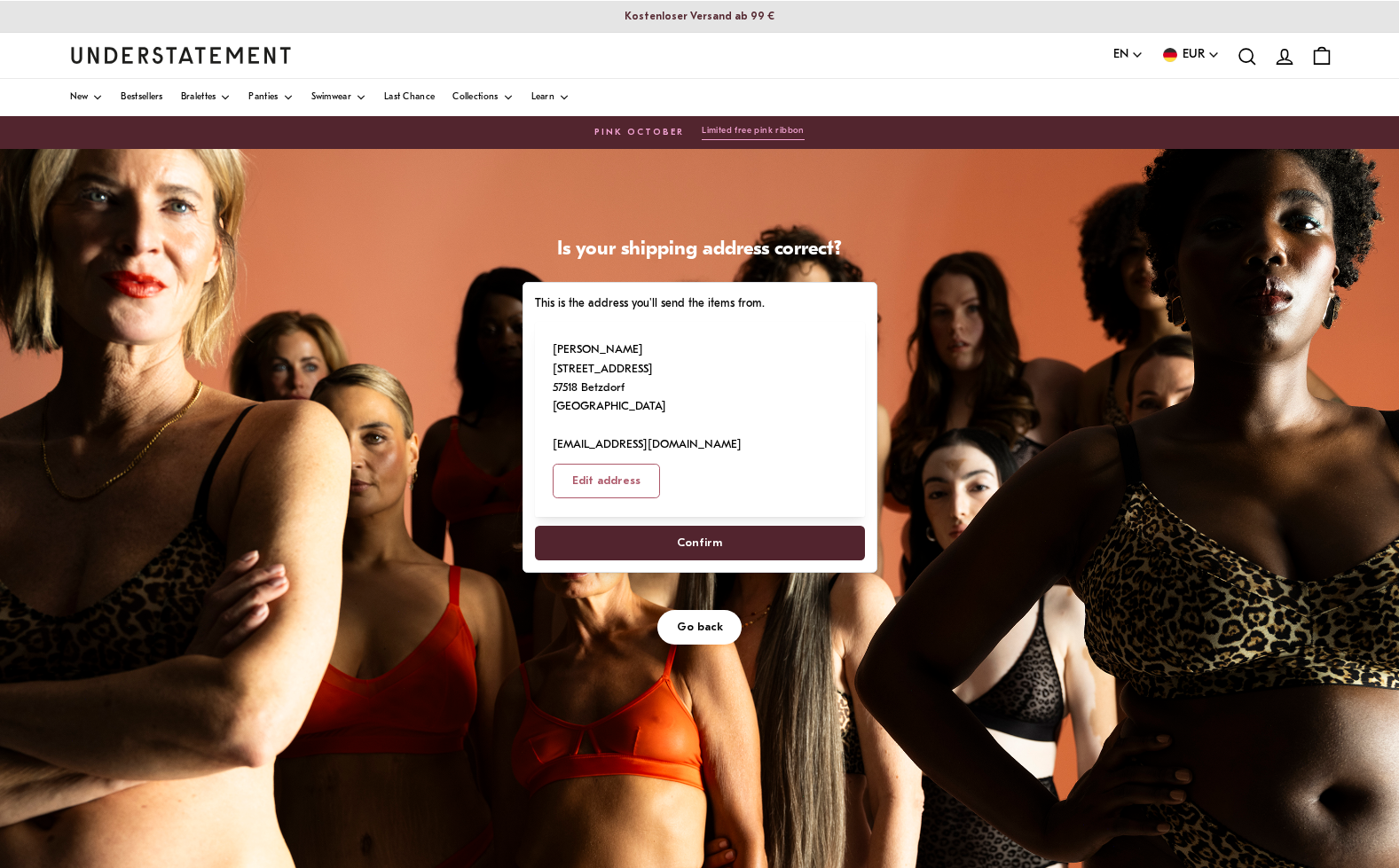
click at [710, 612] on span "Go back" at bounding box center [700, 628] width 46 height 33
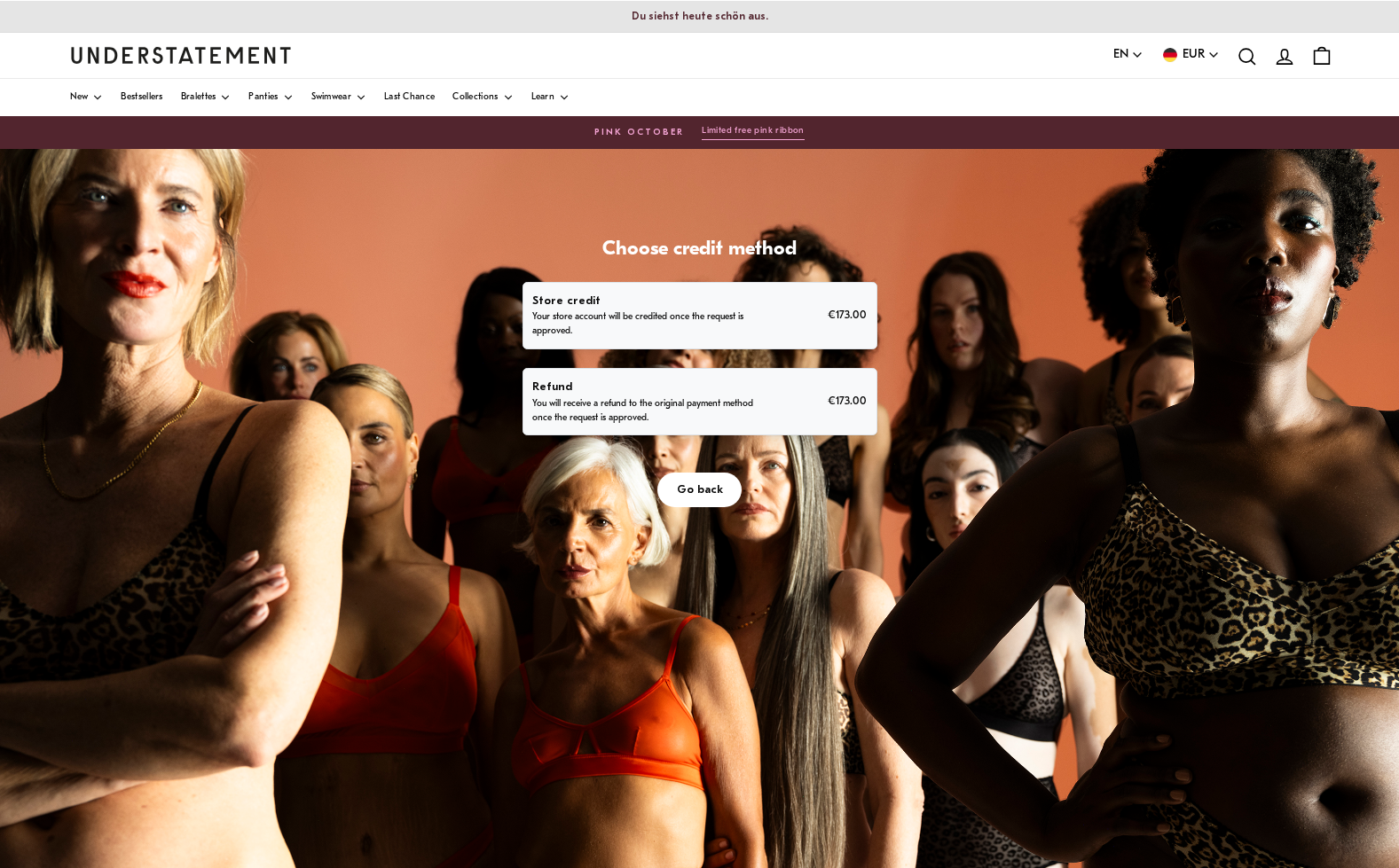
click at [559, 397] on p "You will receive a refund to the original payment method once the request is ap…" at bounding box center [643, 411] width 221 height 28
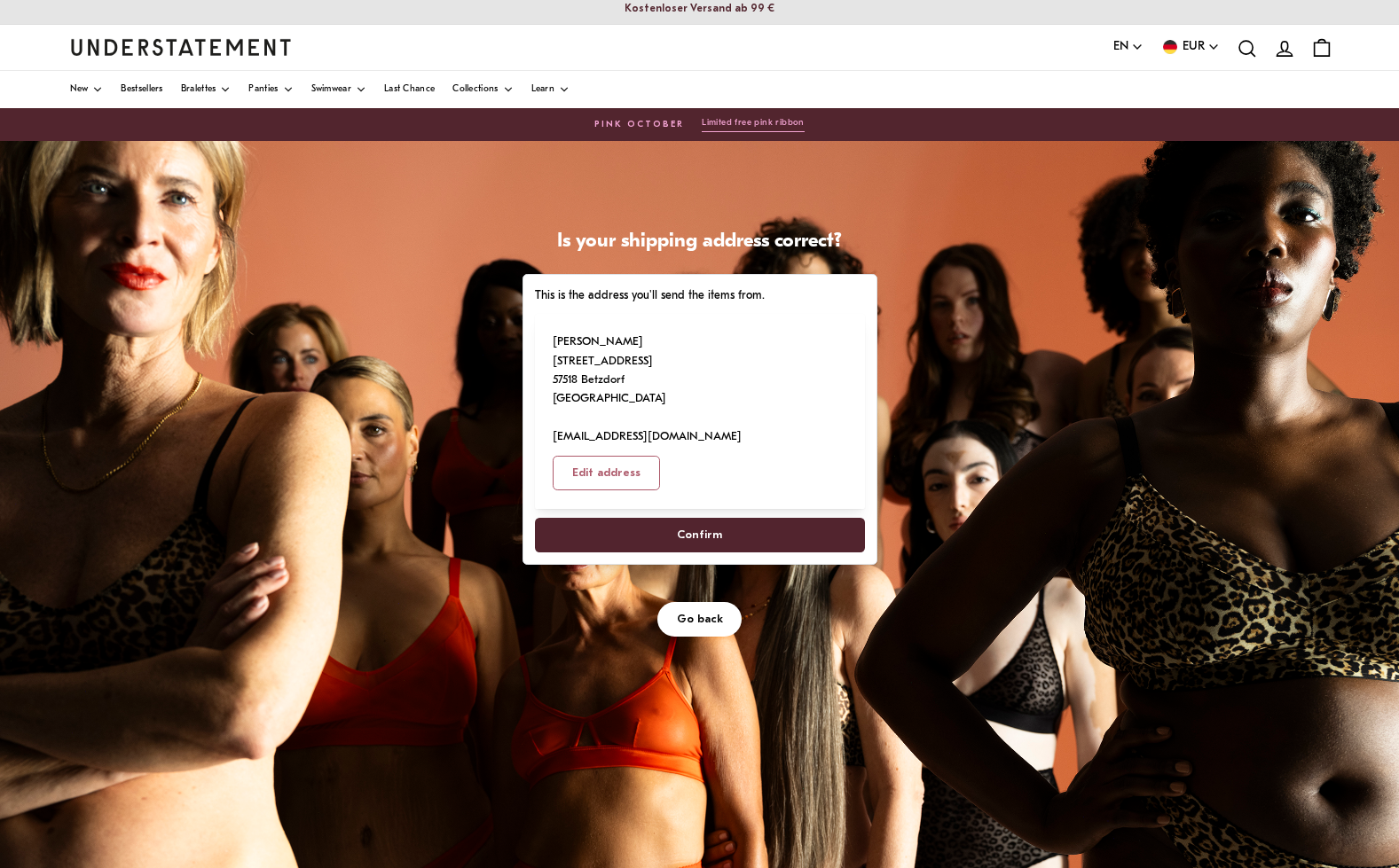
scroll to position [8, 1]
click at [651, 519] on span "Confirm" at bounding box center [699, 535] width 291 height 33
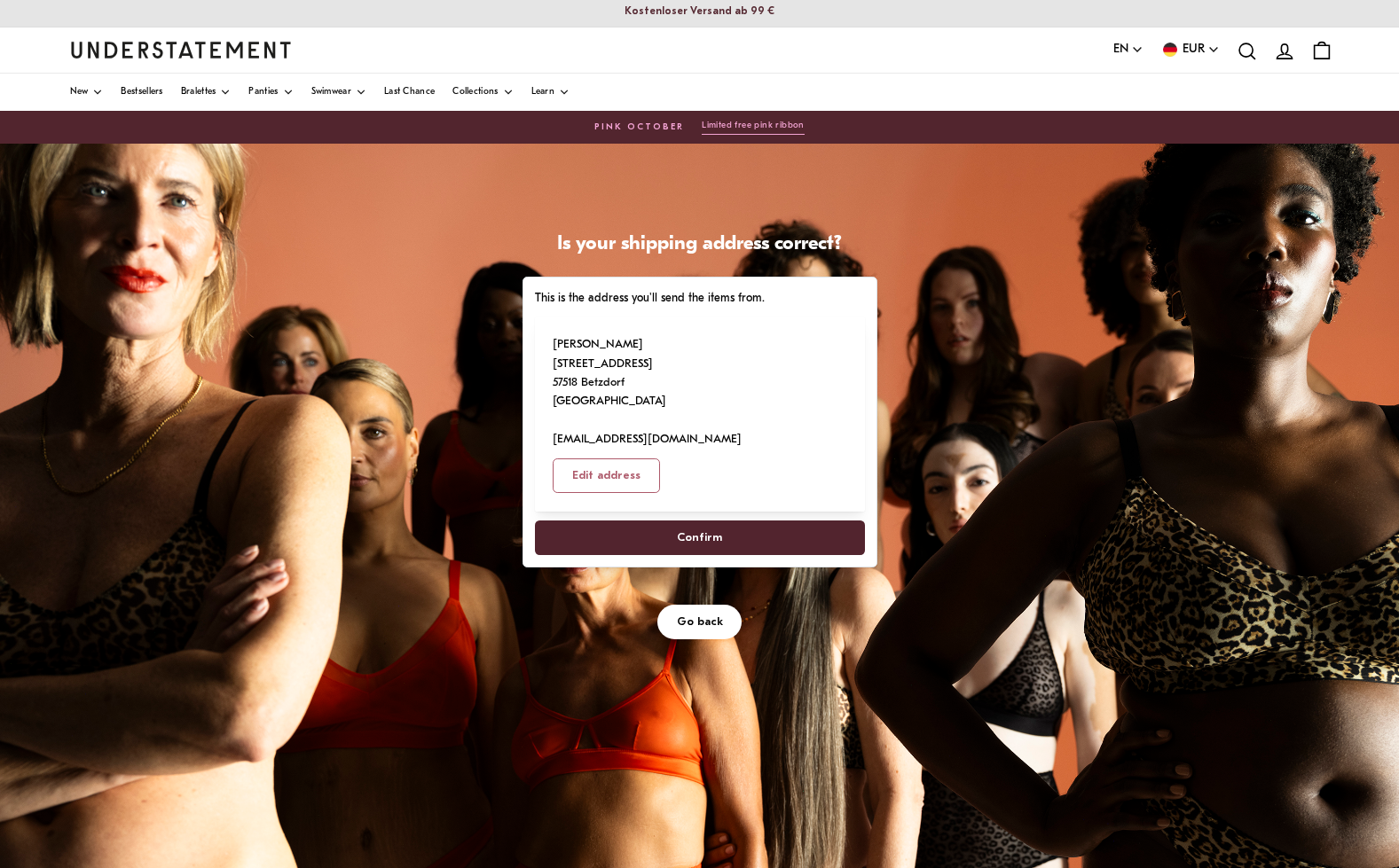
select select "**"
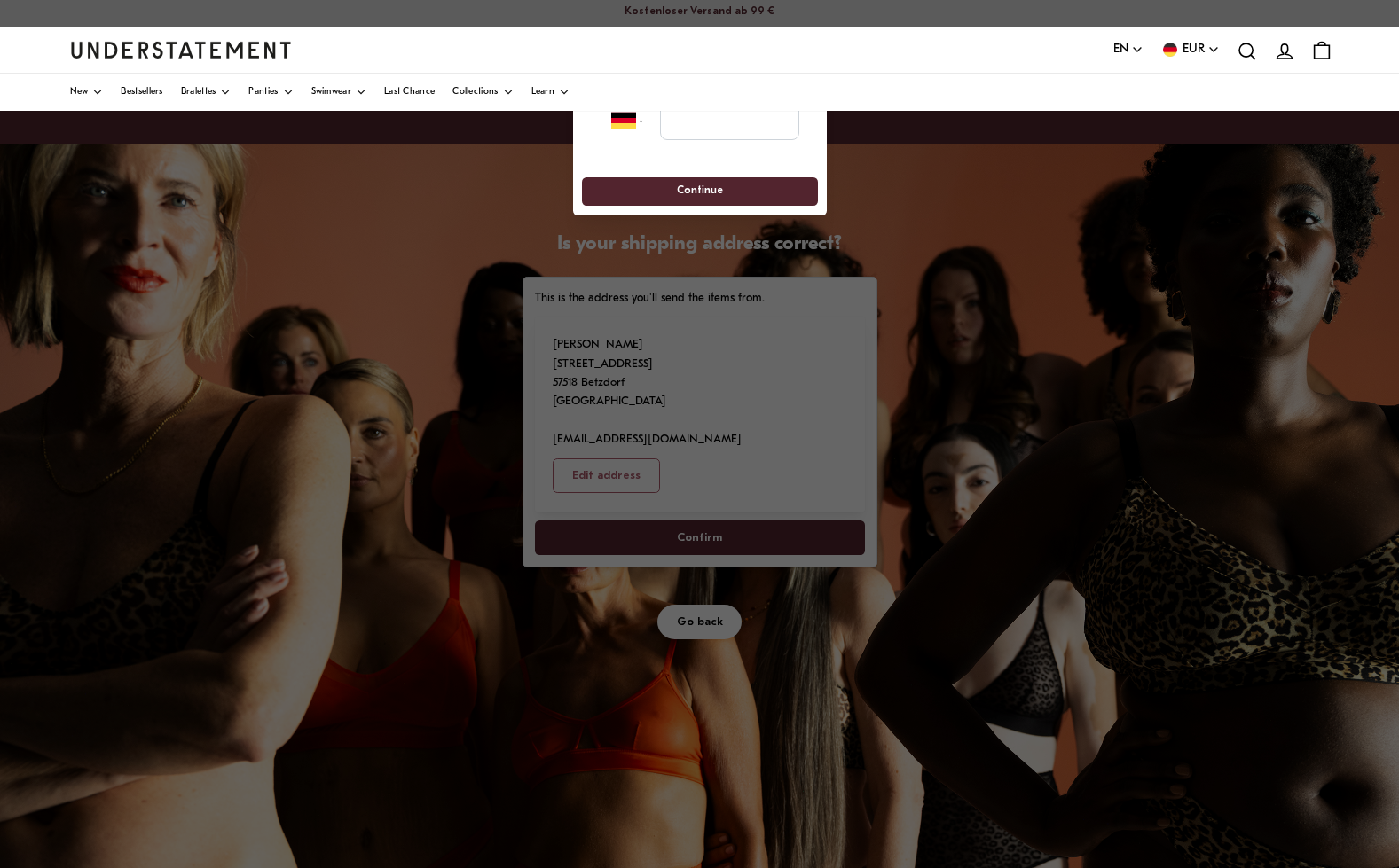
click at [809, 63] on button "button" at bounding box center [809, 63] width 21 height 21
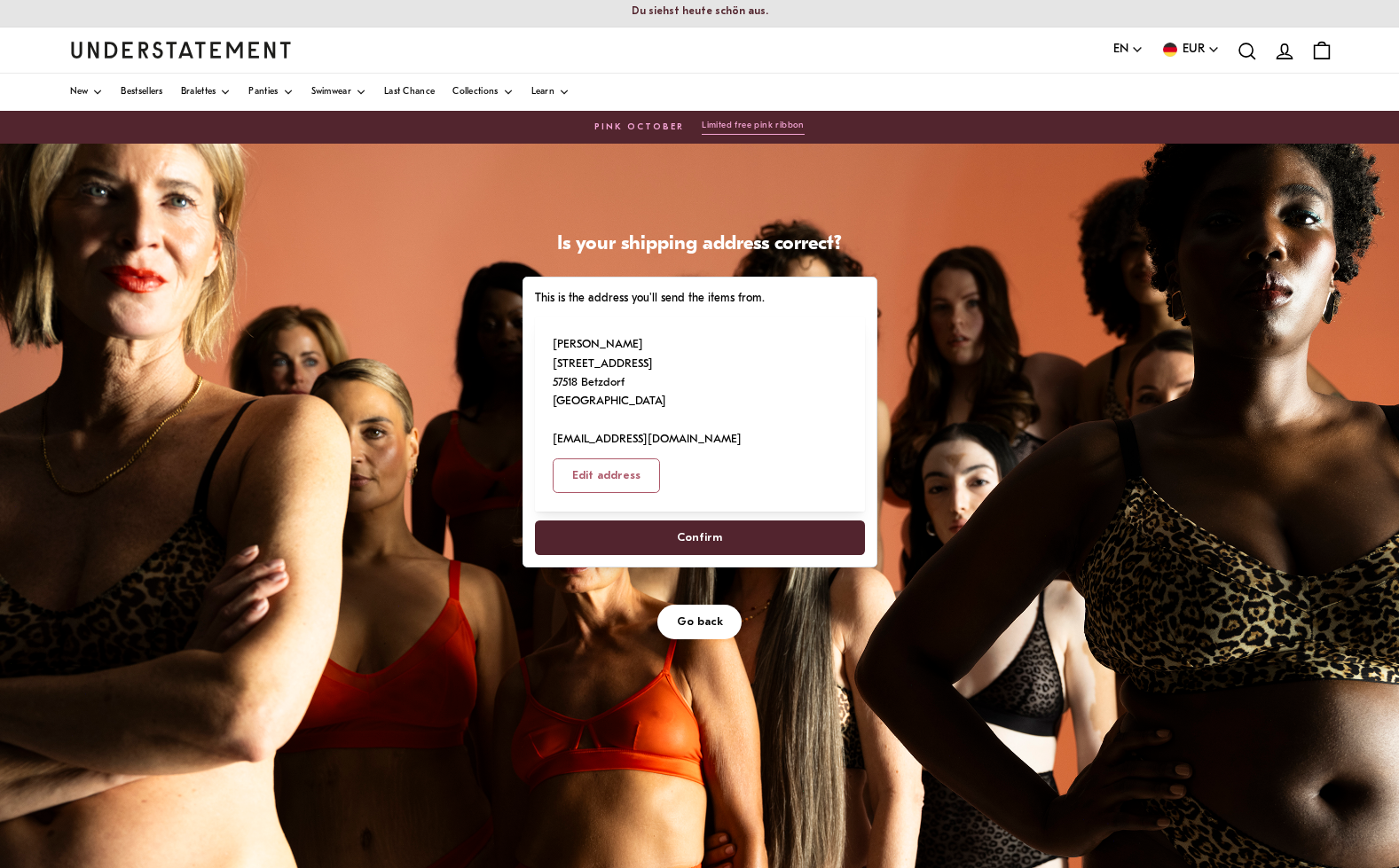
click at [724, 522] on span "Confirm" at bounding box center [699, 538] width 291 height 33
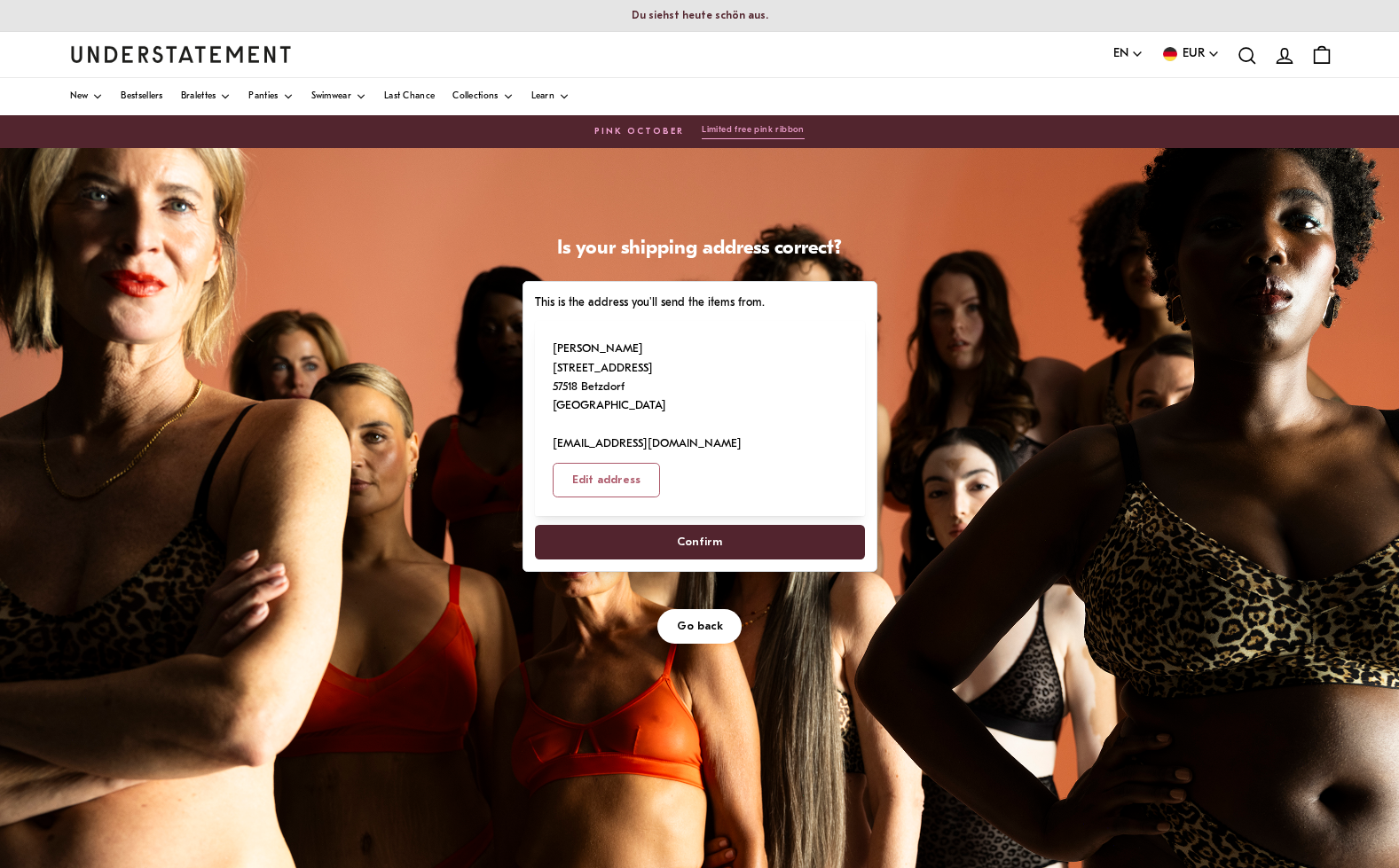
click at [728, 470] on div "This is the address you'll send the items from. [PERSON_NAME] [STREET_ADDRESS] …" at bounding box center [700, 427] width 330 height 267
click at [660, 463] on button "Edit address" at bounding box center [607, 480] width 107 height 34
select select "**"
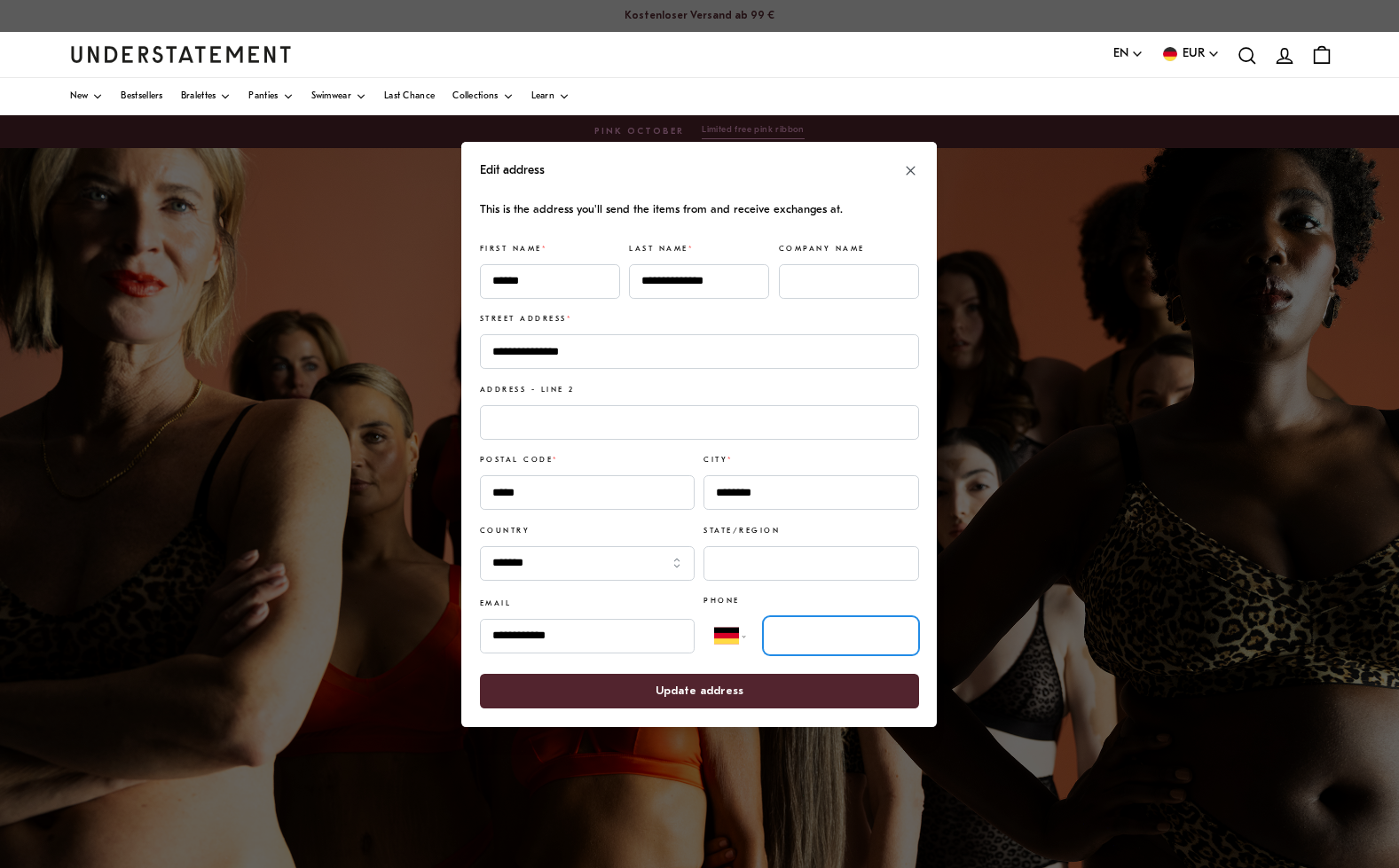
click at [807, 634] on input "tel" at bounding box center [841, 636] width 156 height 39
click at [740, 678] on span "Update address" at bounding box center [700, 690] width 400 height 33
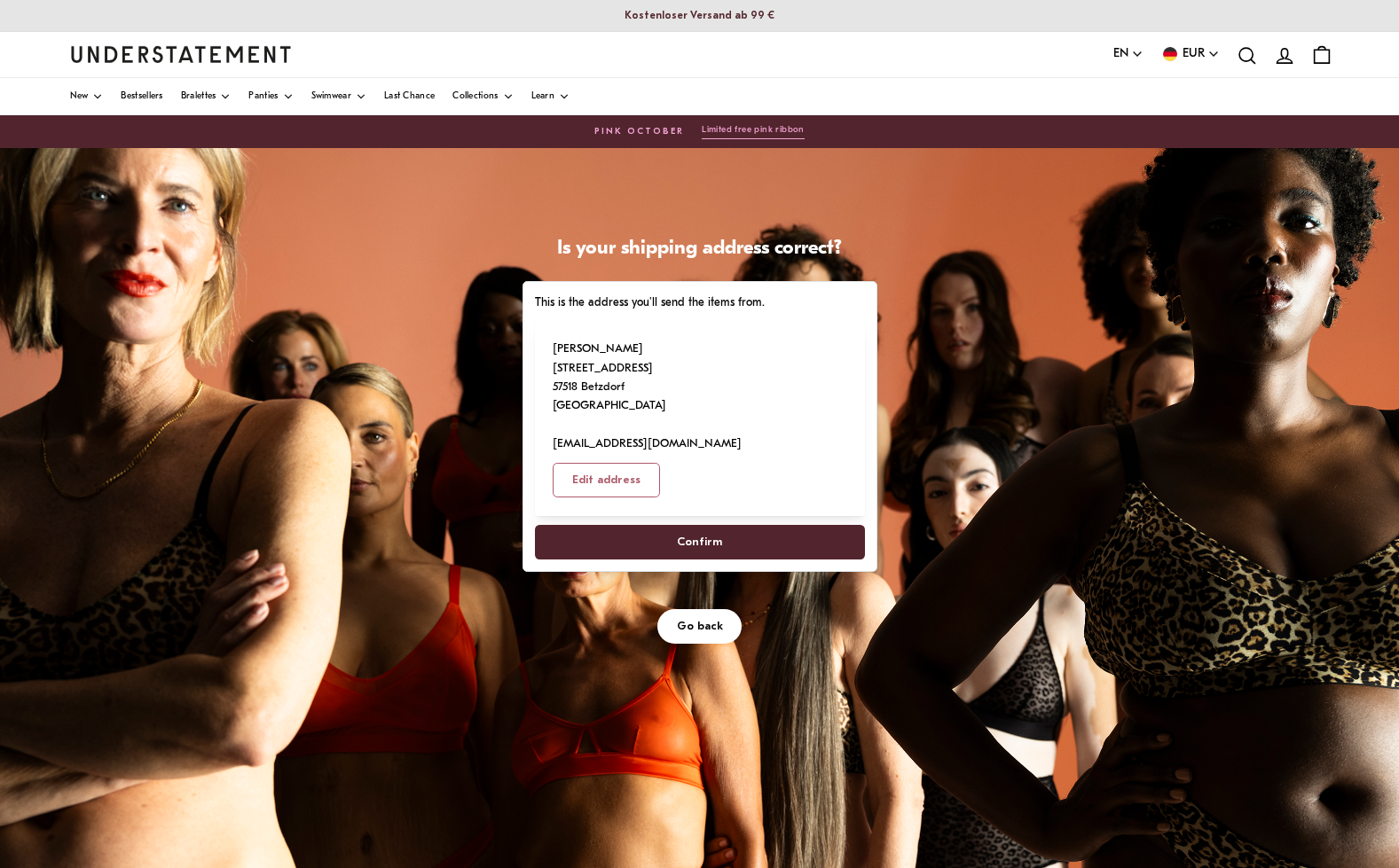
scroll to position [2, 0]
click at [641, 463] on span "Edit address" at bounding box center [607, 480] width 68 height 33
select select "**"
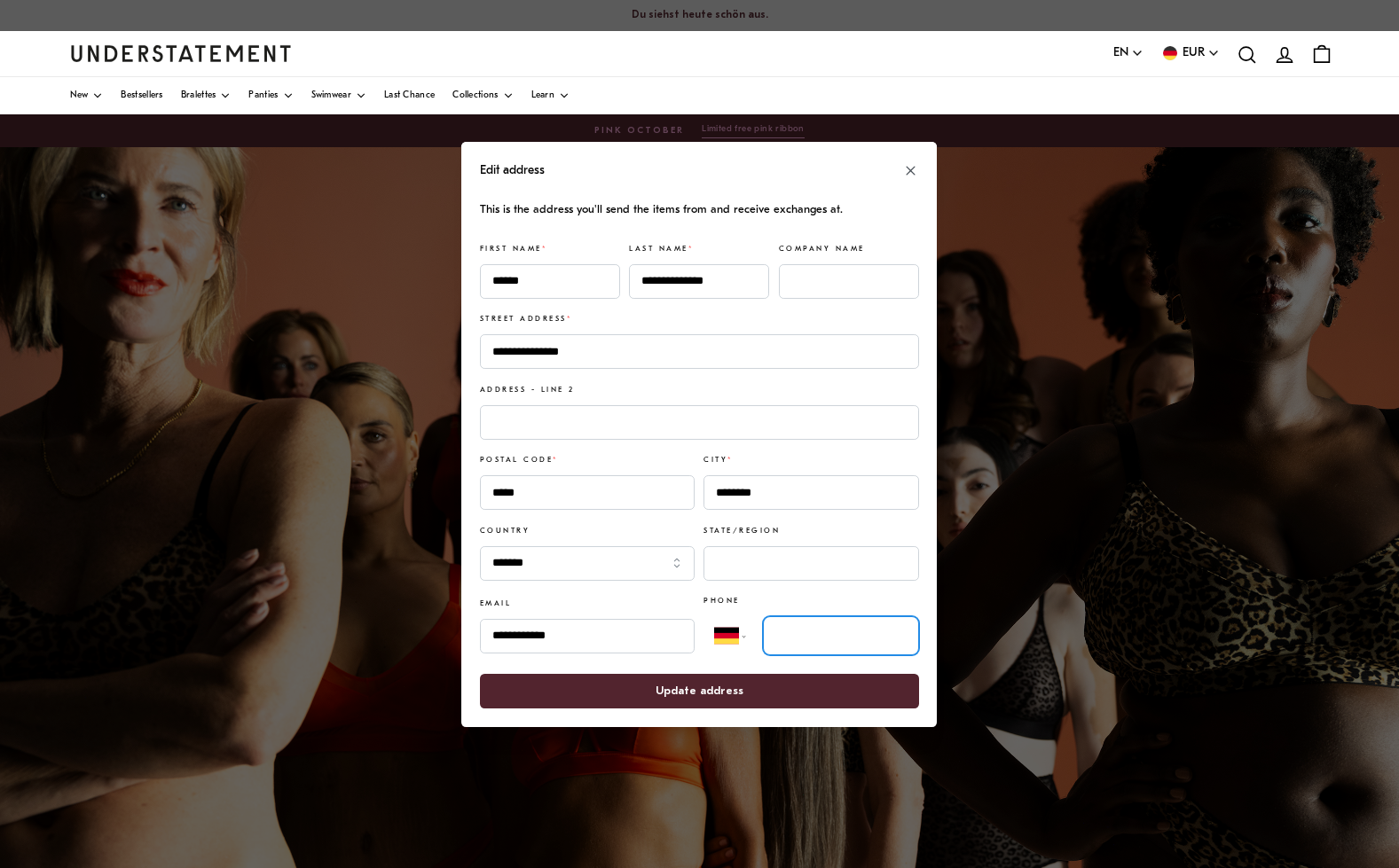
click at [783, 627] on input "tel" at bounding box center [841, 636] width 156 height 39
type input "**********"
click at [726, 678] on span "Update address" at bounding box center [700, 690] width 88 height 33
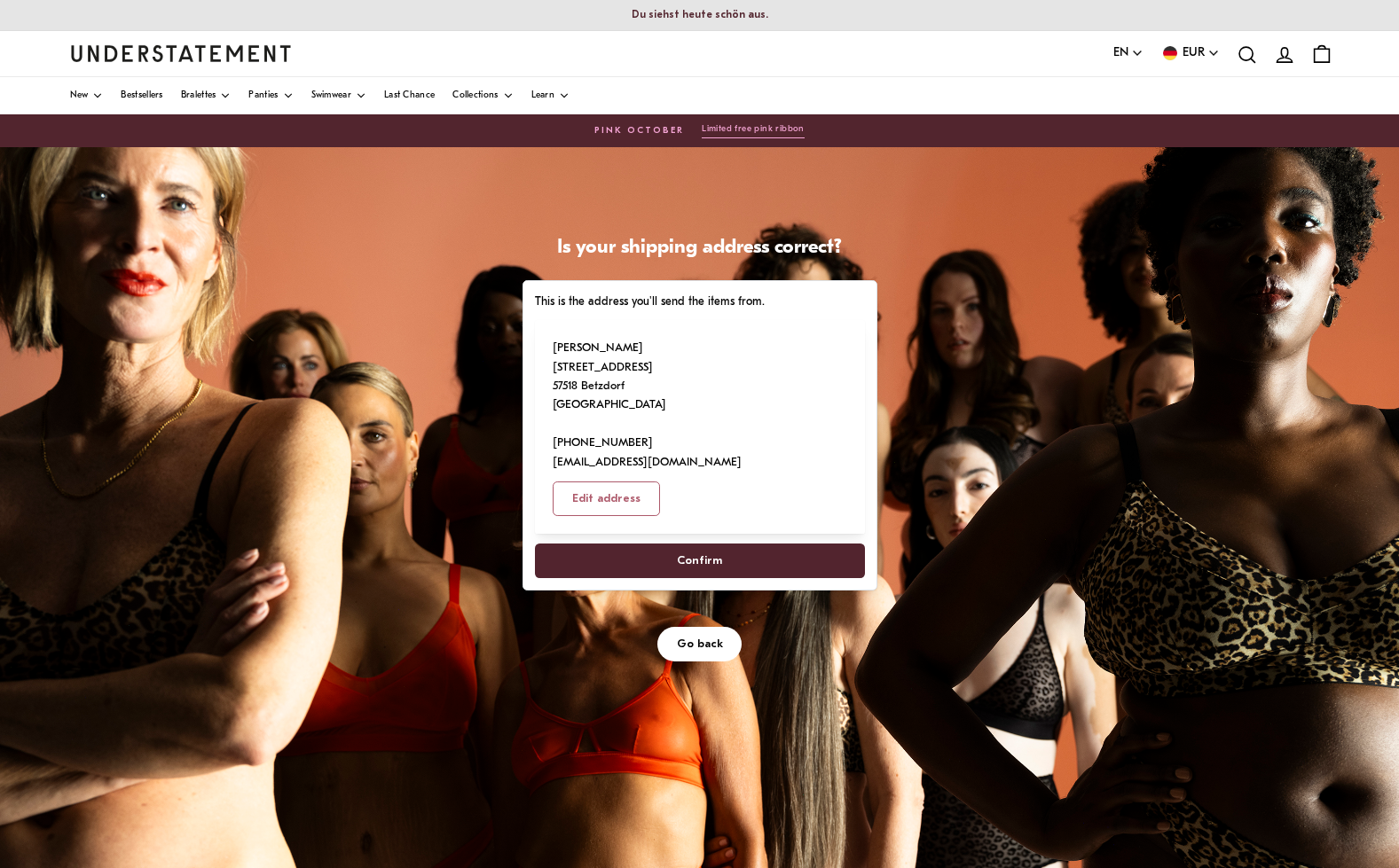
click at [687, 544] on span "Confirm" at bounding box center [700, 561] width 45 height 33
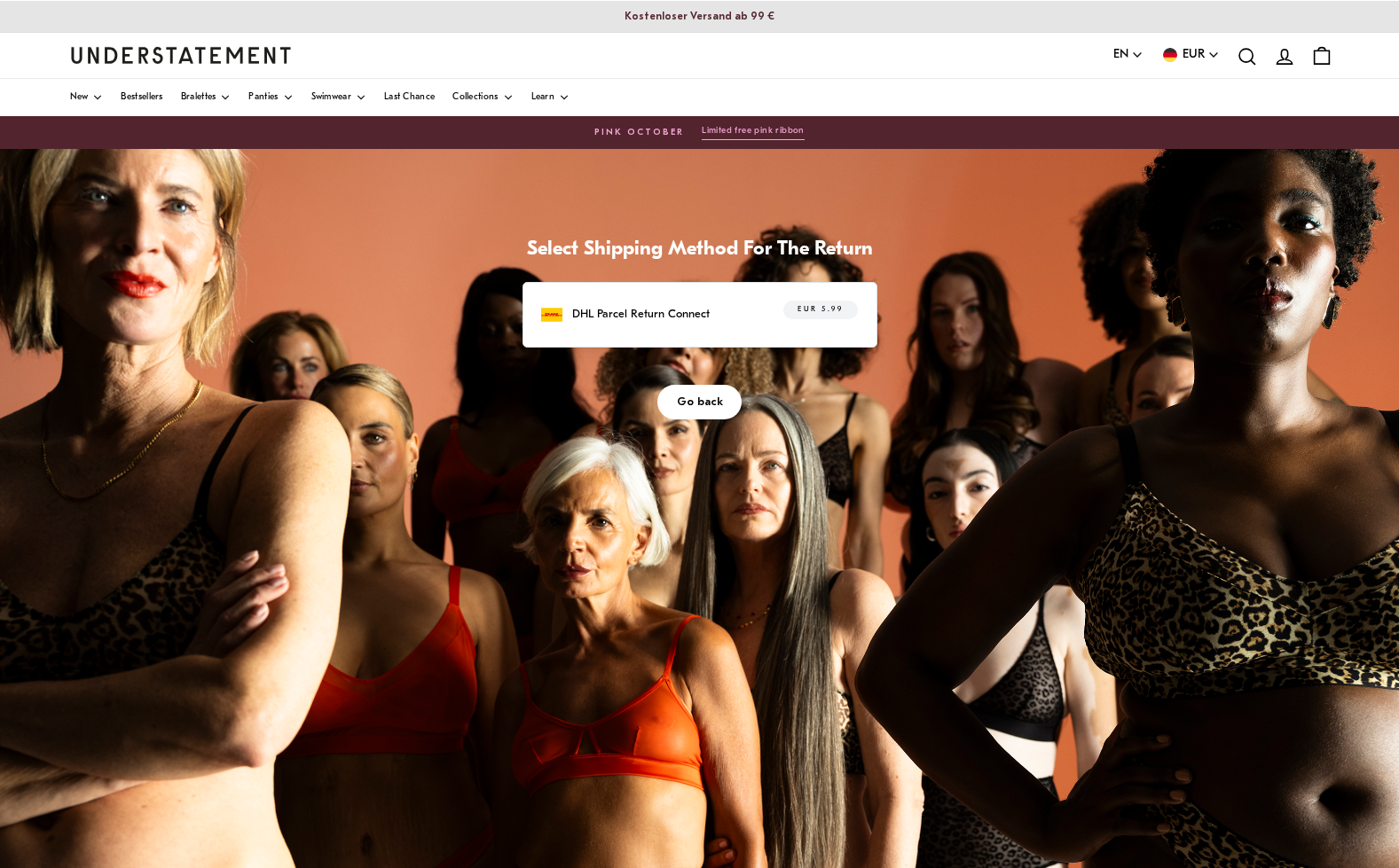
click at [683, 313] on p "DHL Parcel Return Connect" at bounding box center [641, 314] width 138 height 19
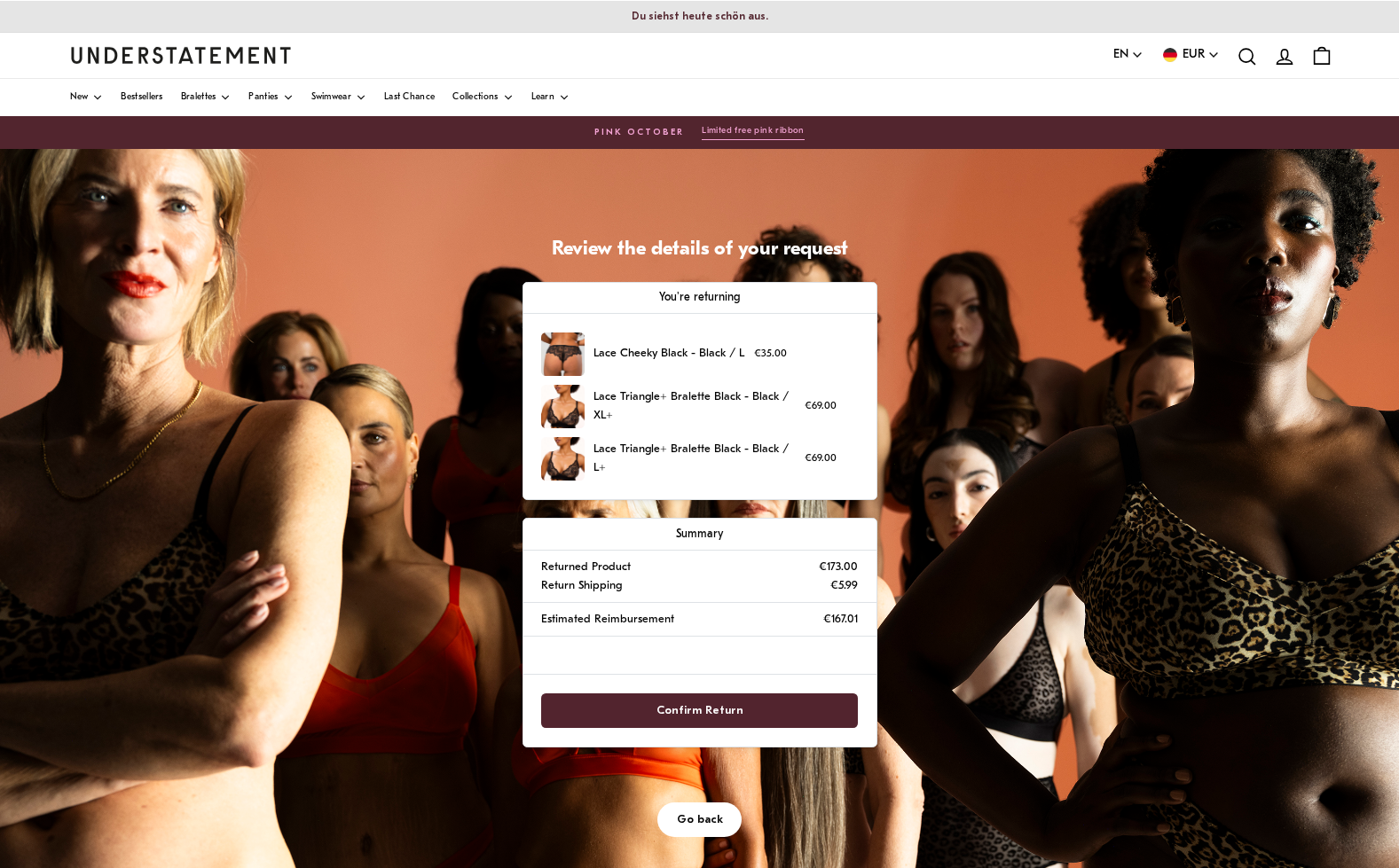
click at [711, 678] on div "Confirm Return" at bounding box center [700, 711] width 353 height 72
click at [712, 678] on span "Confirm Return" at bounding box center [700, 711] width 87 height 33
